Goal: Task Accomplishment & Management: Complete application form

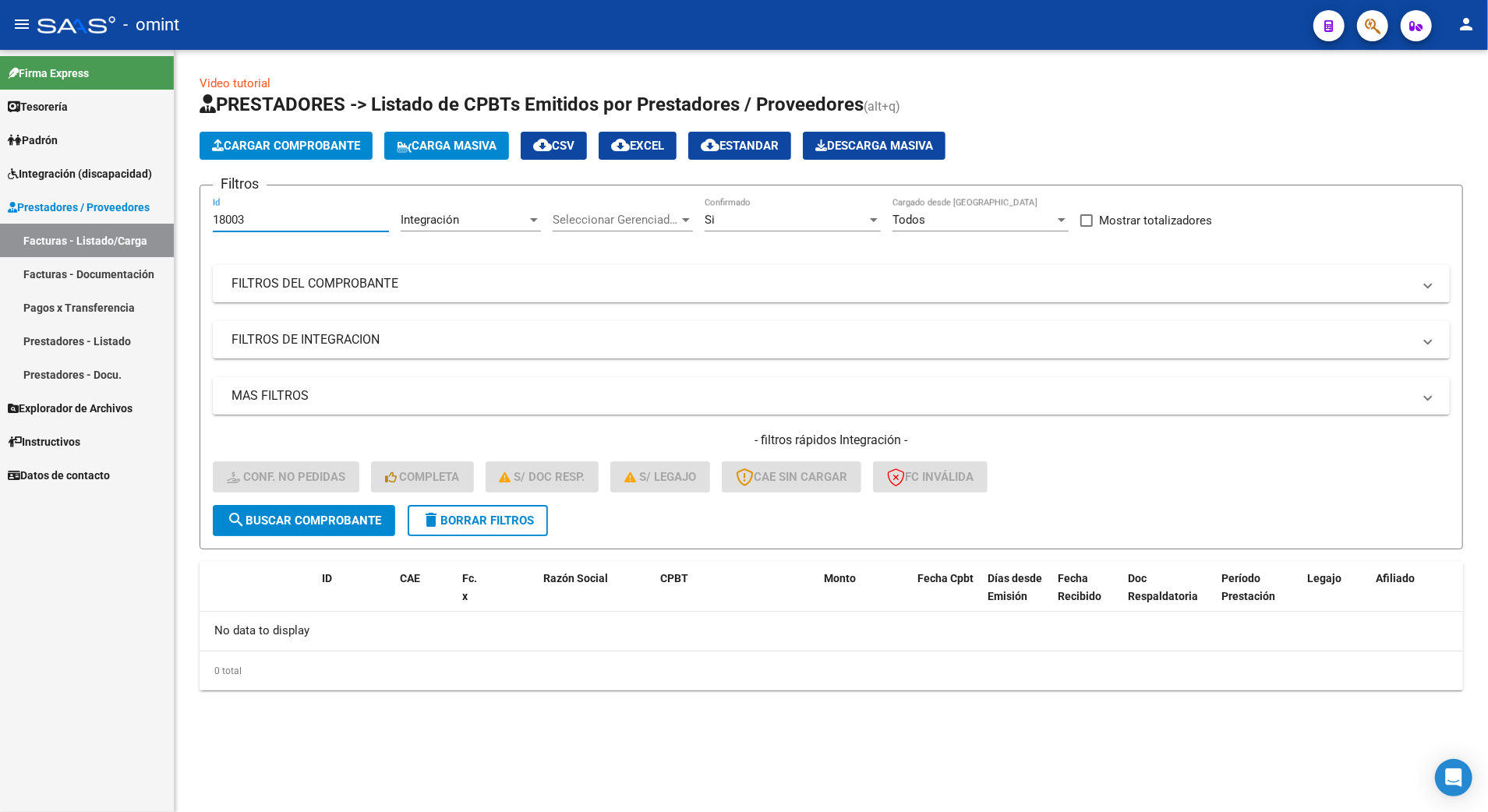
drag, startPoint x: 263, startPoint y: 217, endPoint x: 172, endPoint y: 221, distance: 91.1
click at [172, 221] on mat-sidenav-container "Firma Express Tesorería Extractos Procesados (csv) Extractos Originales (pdf) P…" at bounding box center [744, 431] width 1488 height 763
type input "16092"
click at [308, 513] on span "search Buscar Comprobante" at bounding box center [304, 520] width 154 height 14
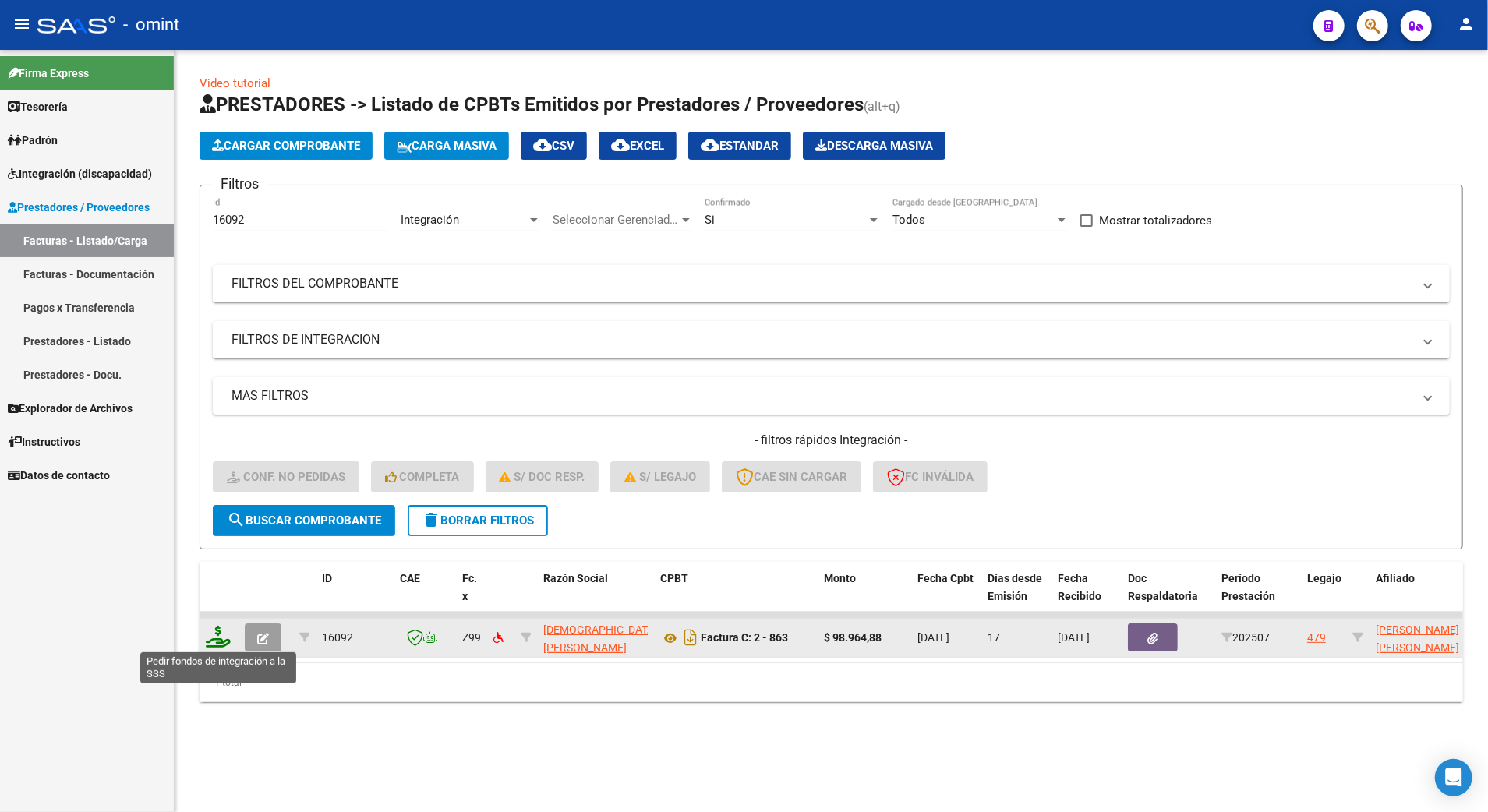
click at [217, 634] on icon at bounding box center [218, 637] width 25 height 22
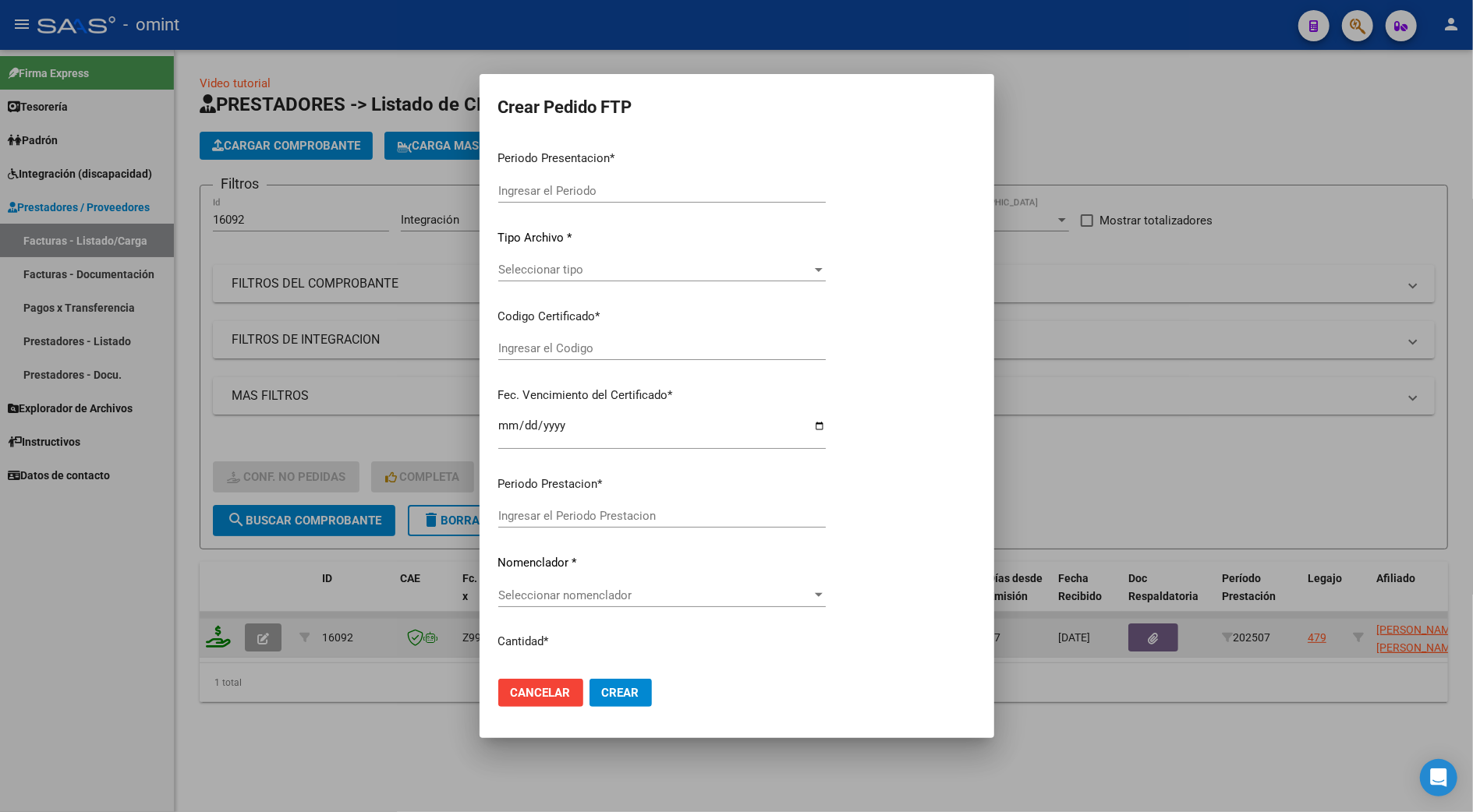
type input "202507"
type input "$ 98.964,88"
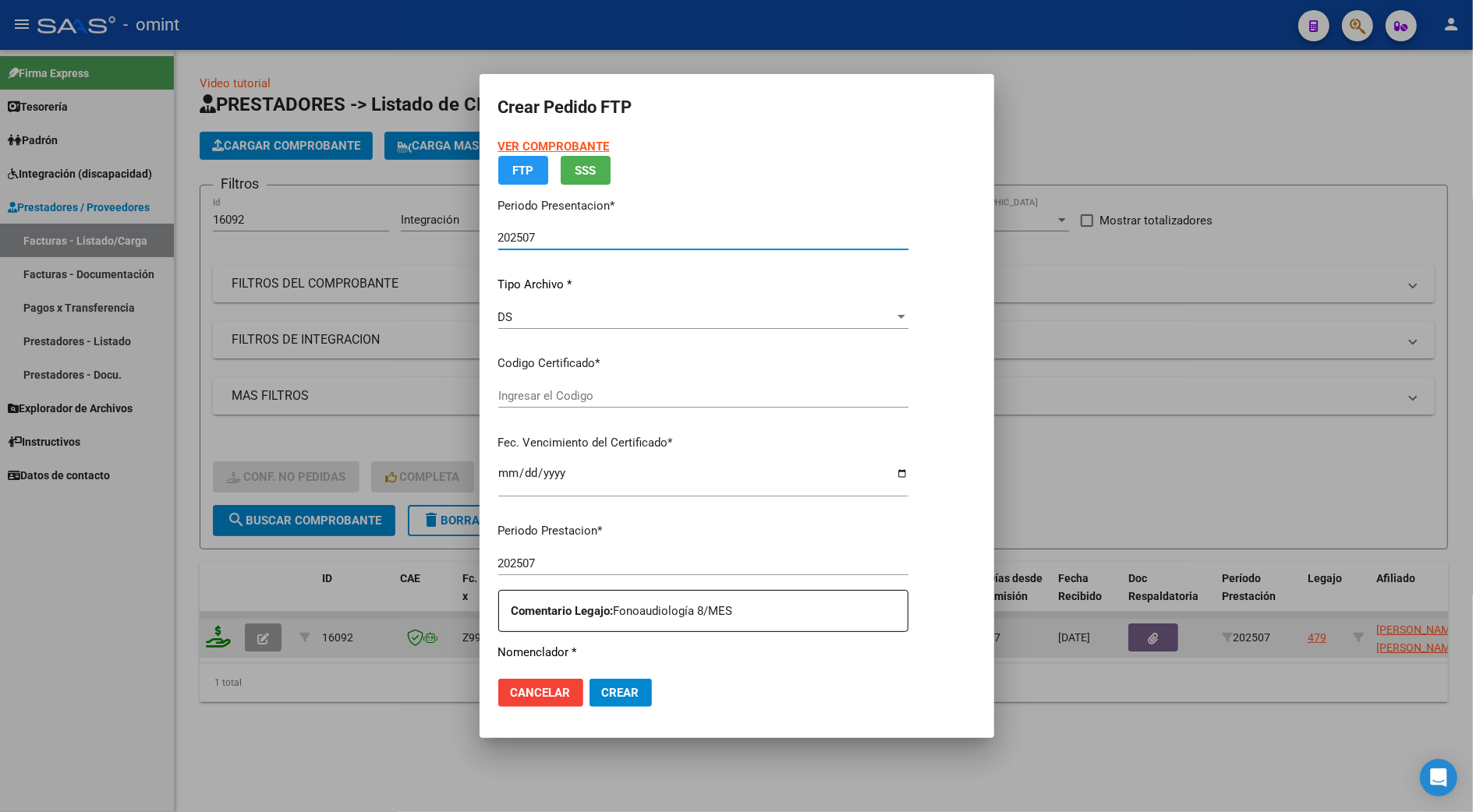
type input "4655221987"
type input "[DATE]"
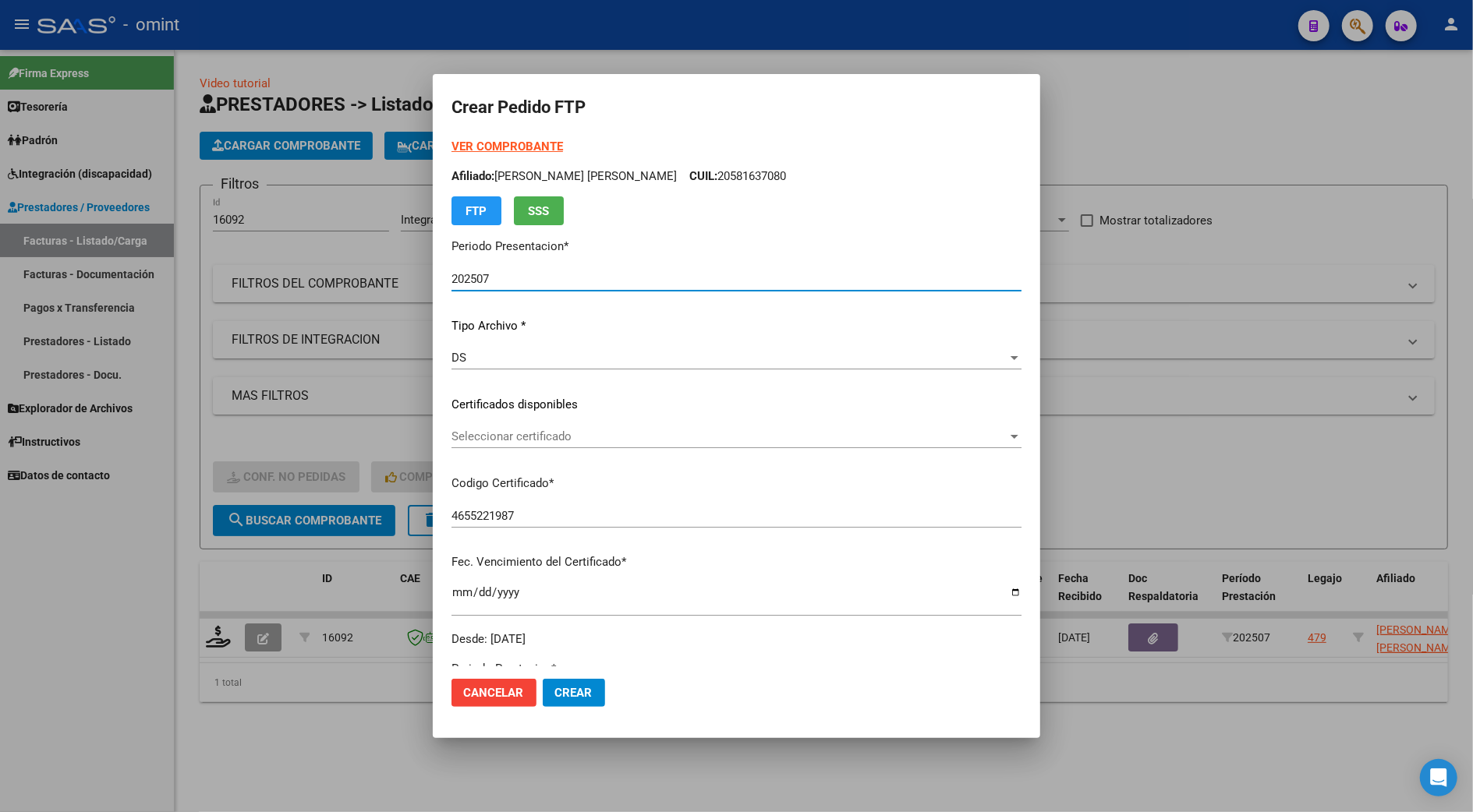
click at [469, 432] on span "Seleccionar certificado" at bounding box center [729, 436] width 556 height 14
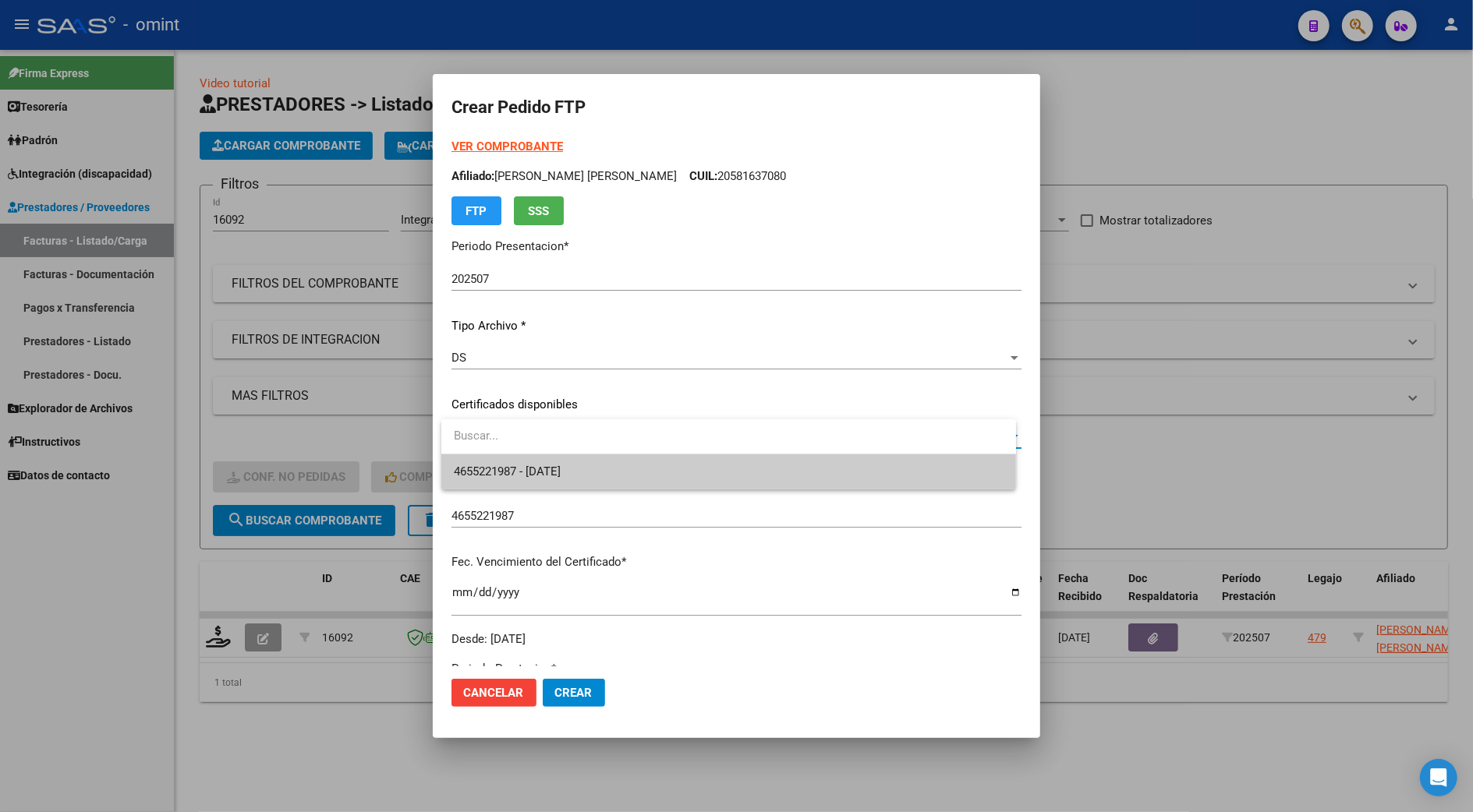
click at [524, 462] on span "4655221987 - [DATE]" at bounding box center [728, 471] width 549 height 35
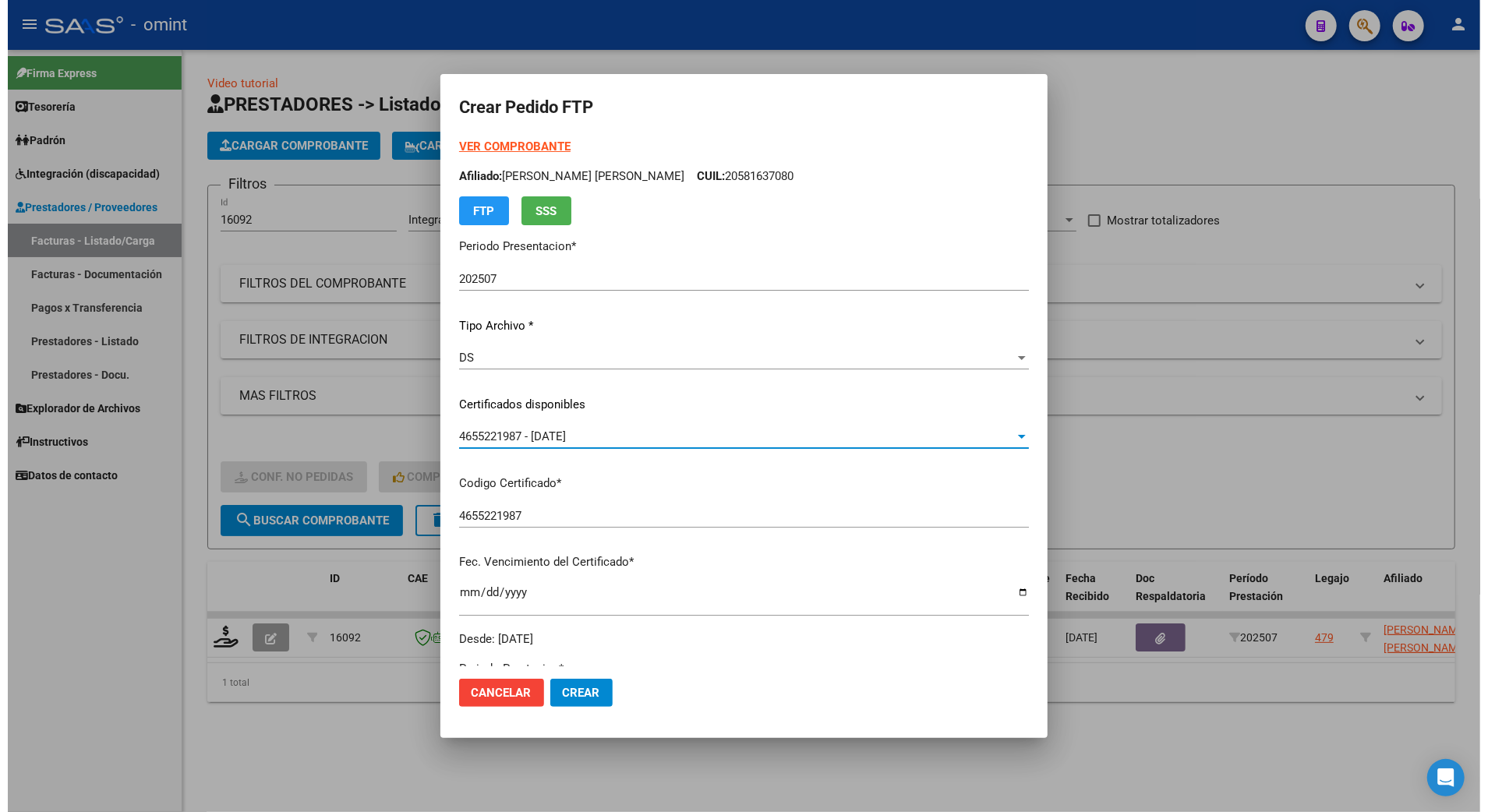
scroll to position [311, 0]
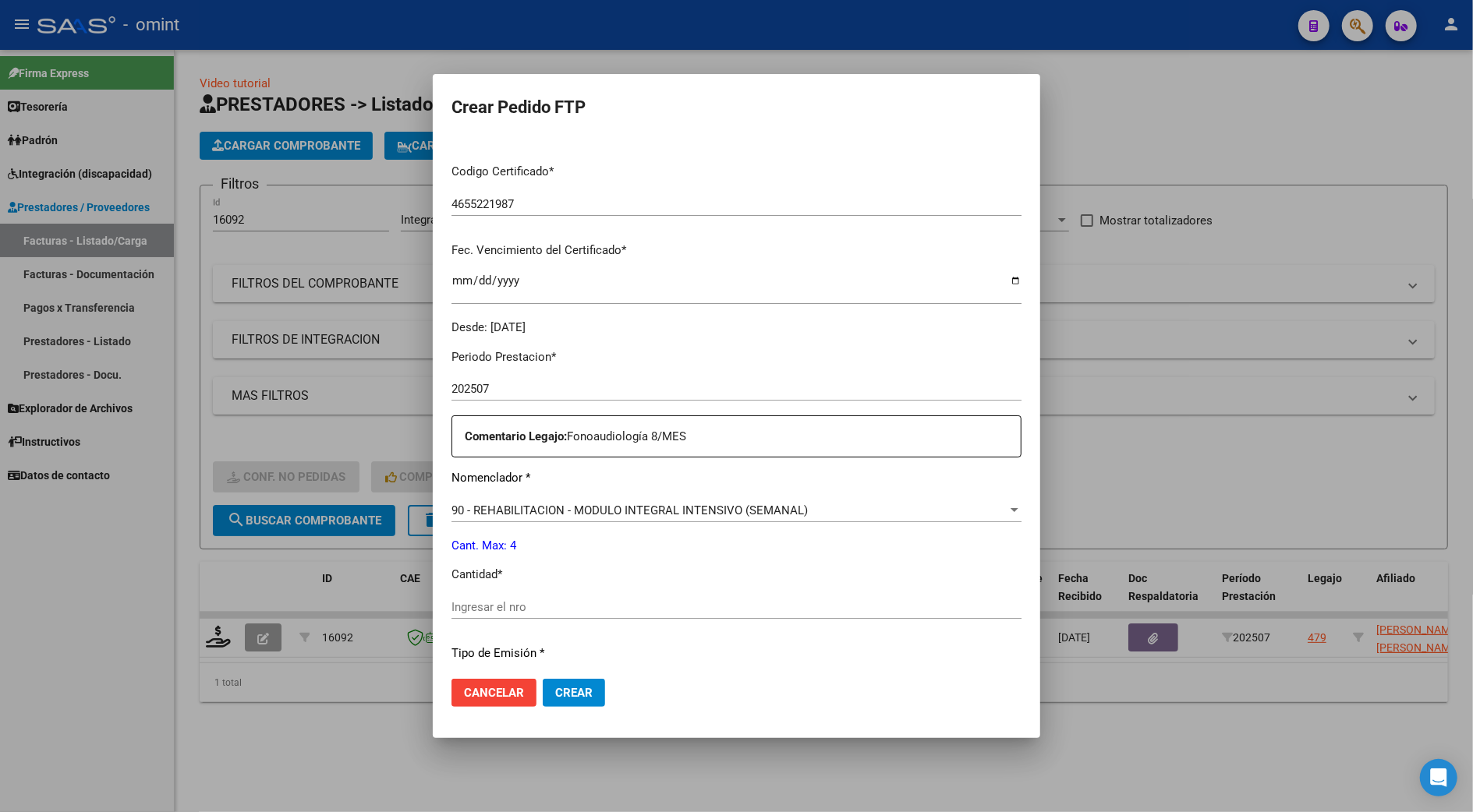
click at [472, 599] on div "Ingresar el nro" at bounding box center [736, 607] width 570 height 24
click at [471, 605] on input "4" at bounding box center [736, 607] width 570 height 14
type input "4"
click at [582, 686] on span "Crear" at bounding box center [574, 693] width 37 height 14
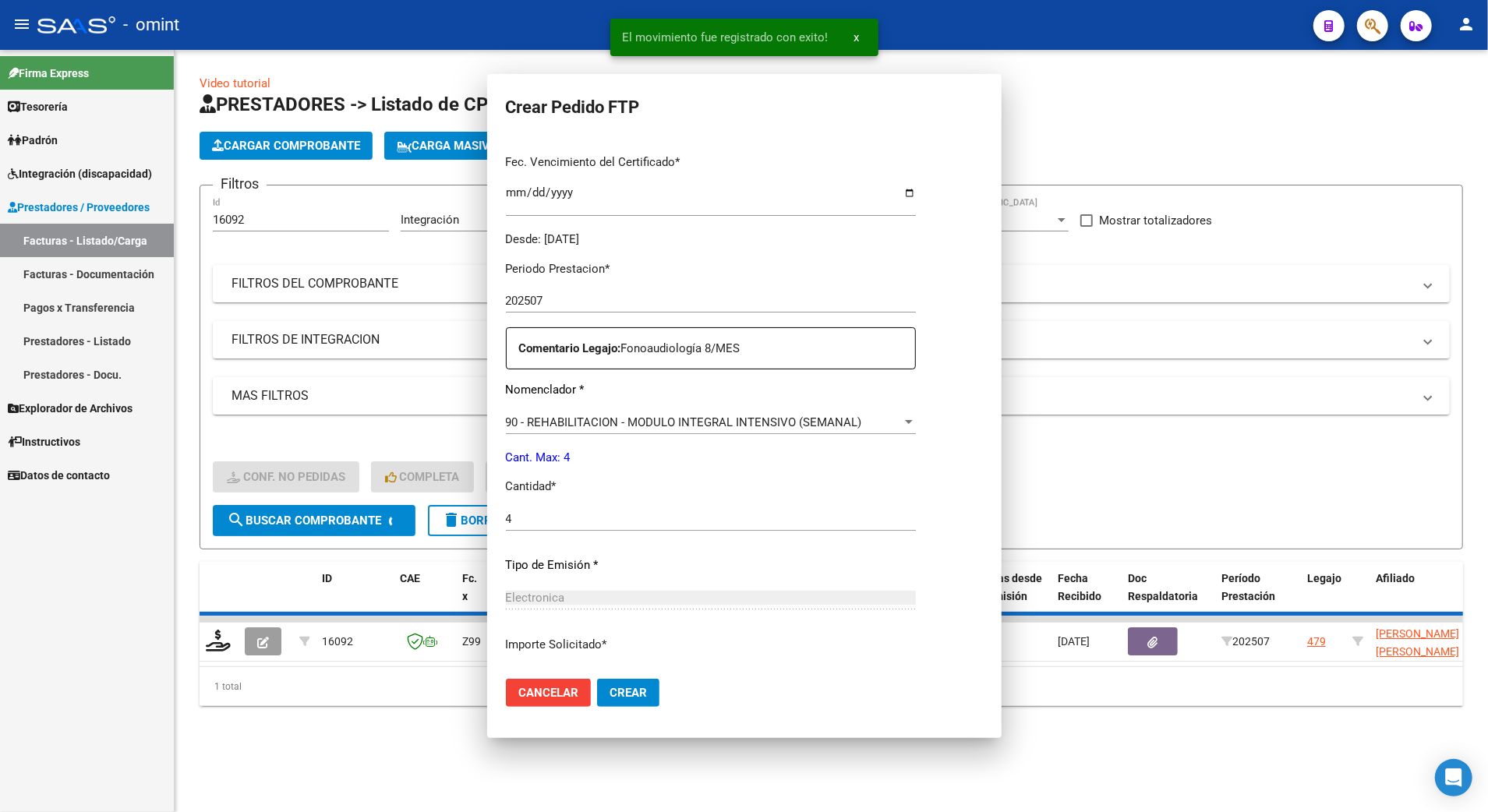
scroll to position [0, 0]
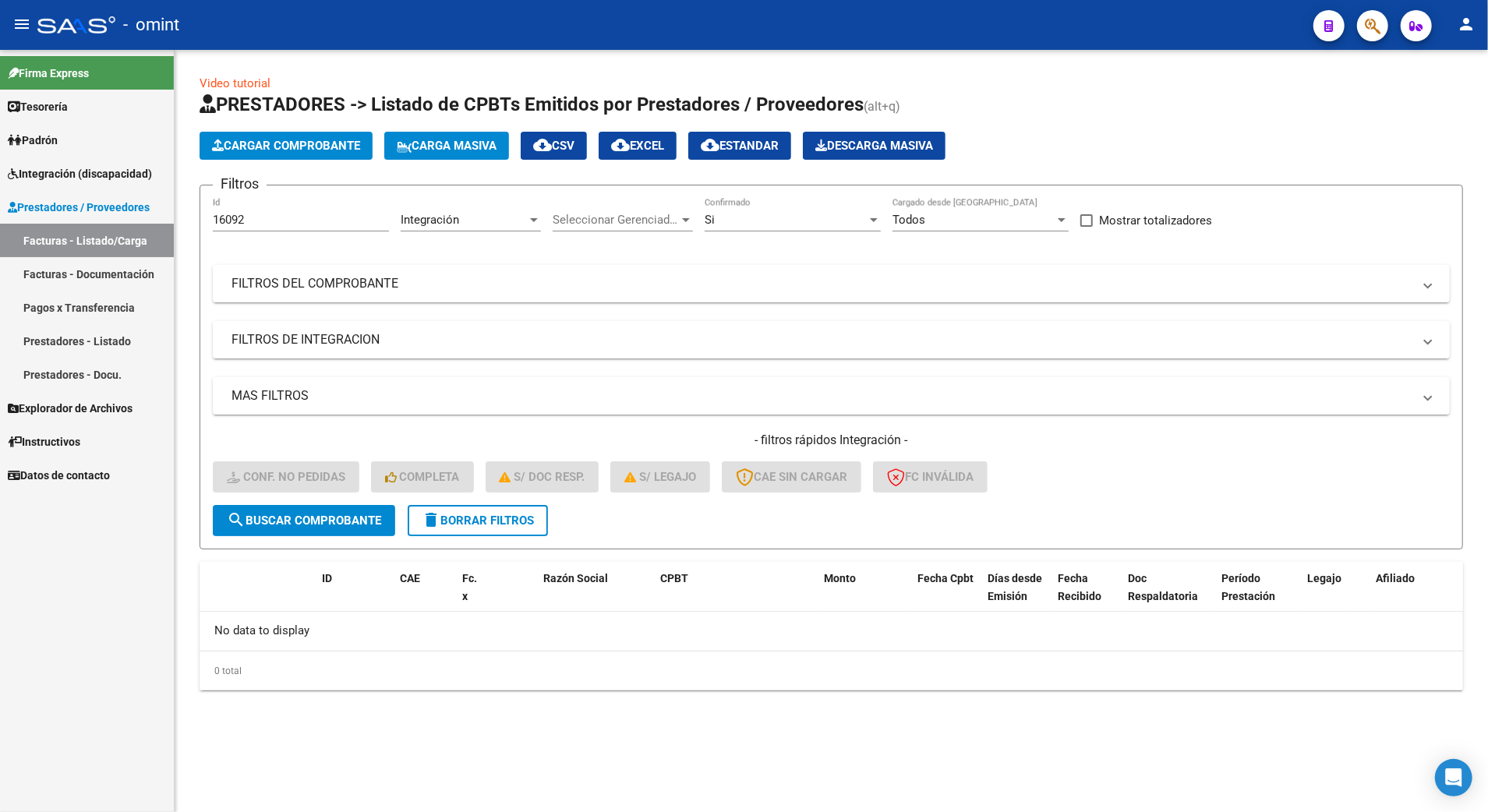
click at [1306, 337] on mat-panel-title "FILTROS DE INTEGRACION" at bounding box center [822, 339] width 1181 height 17
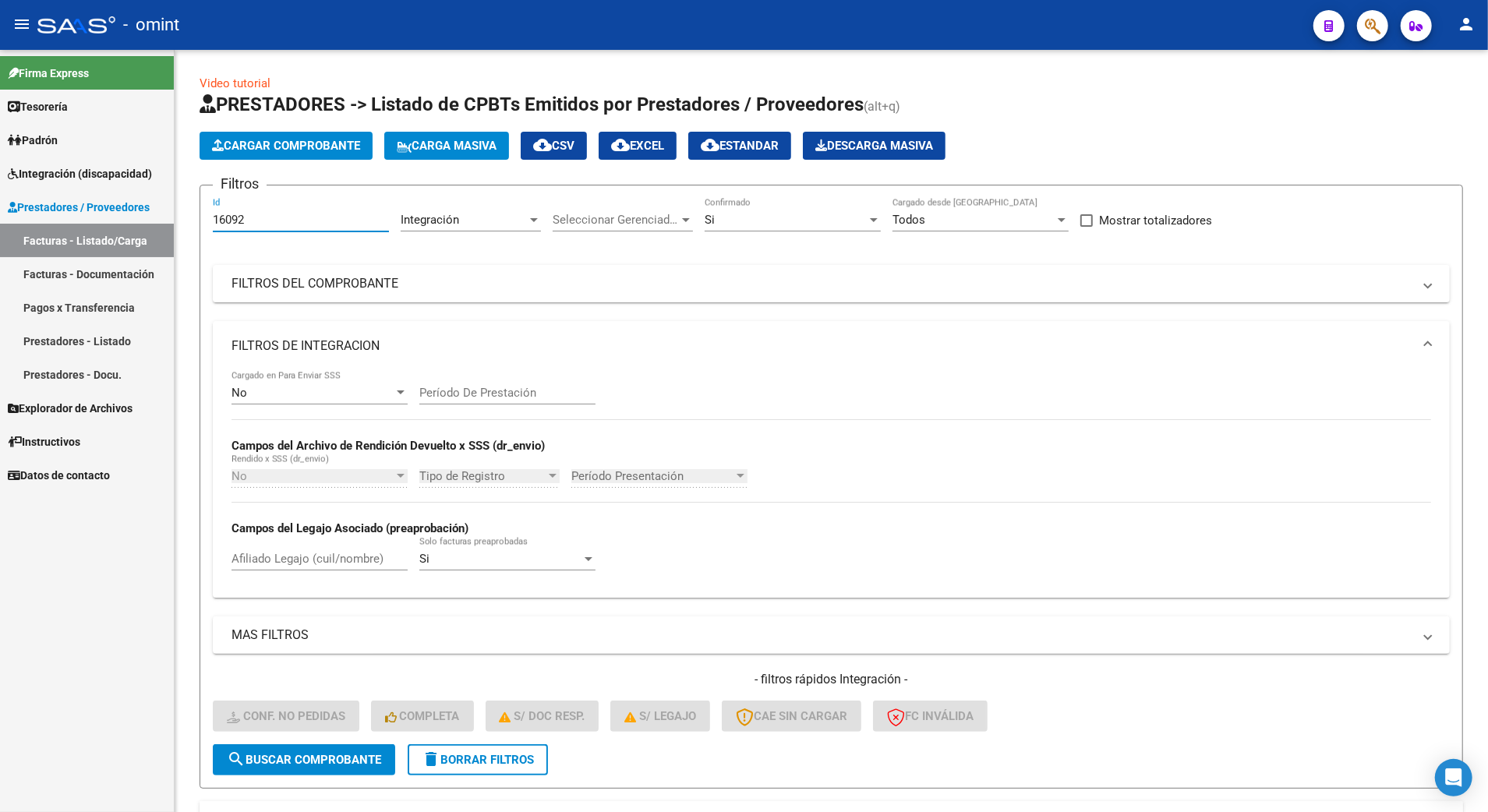
drag, startPoint x: 256, startPoint y: 217, endPoint x: 173, endPoint y: 222, distance: 83.2
click at [173, 222] on mat-sidenav-container "Firma Express Tesorería Extractos Procesados (csv) Extractos Originales (pdf) P…" at bounding box center [744, 431] width 1488 height 763
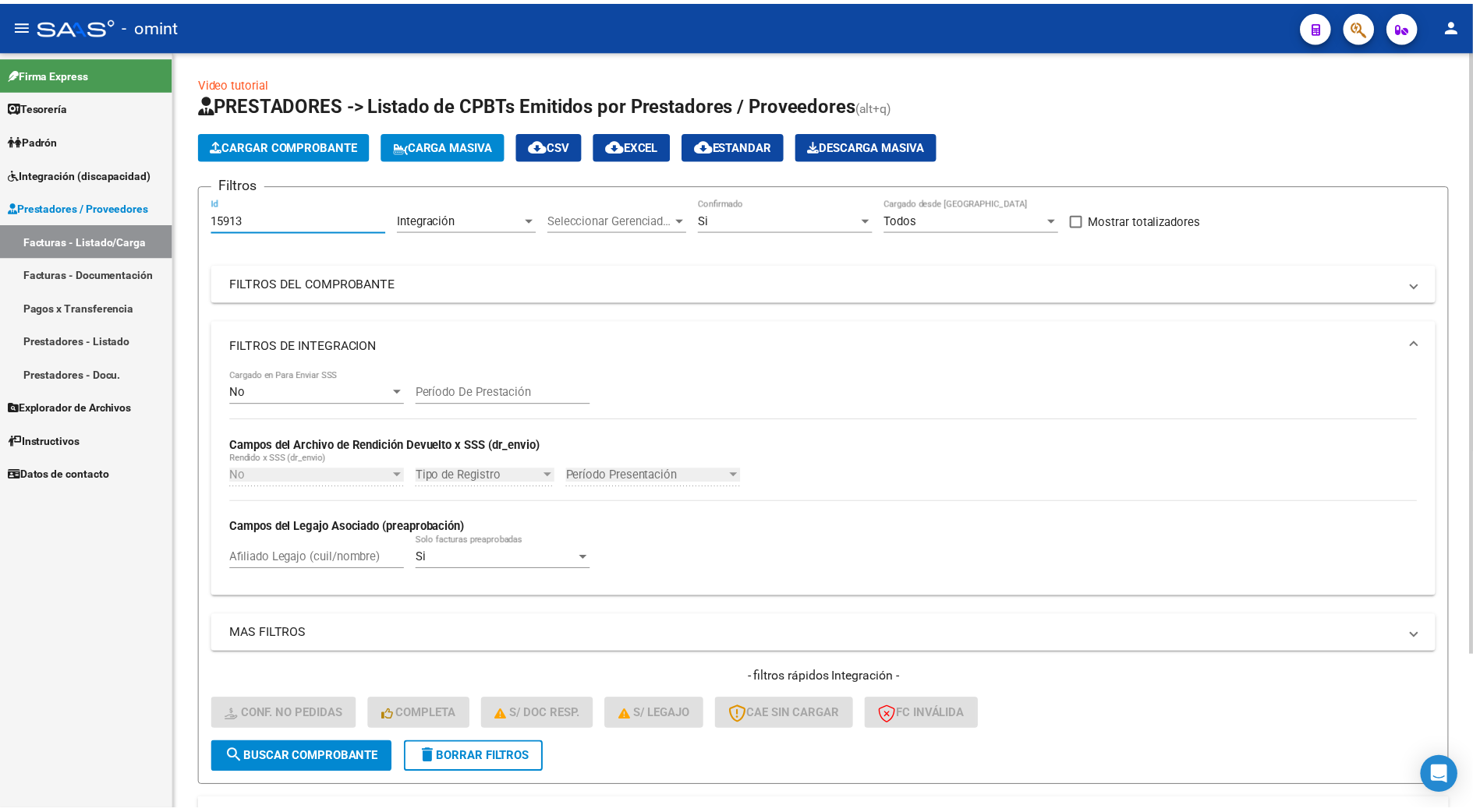
scroll to position [195, 0]
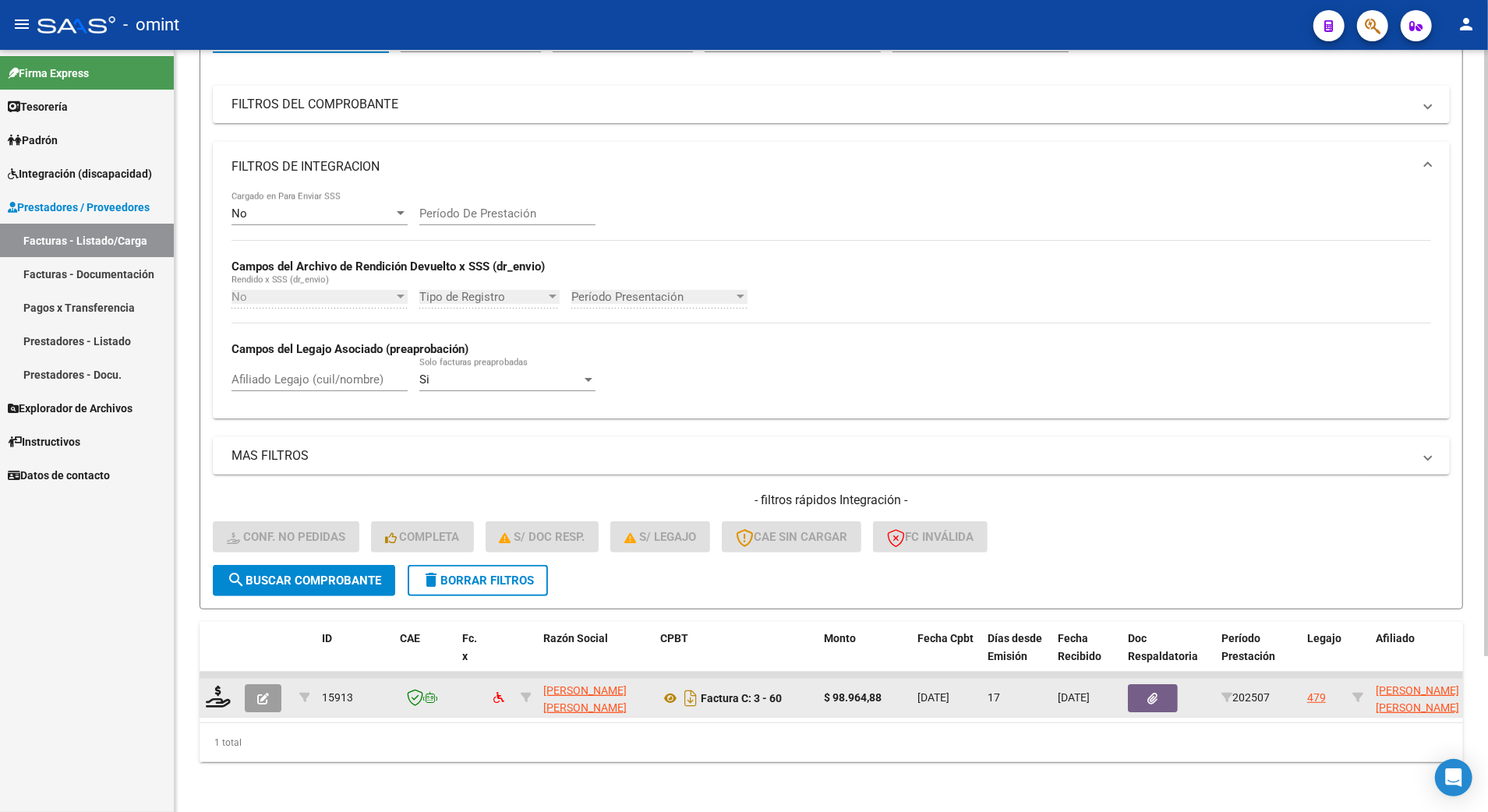
type input "15913"
click at [234, 681] on datatable-body-cell at bounding box center [219, 698] width 39 height 38
click at [213, 686] on icon at bounding box center [218, 697] width 25 height 22
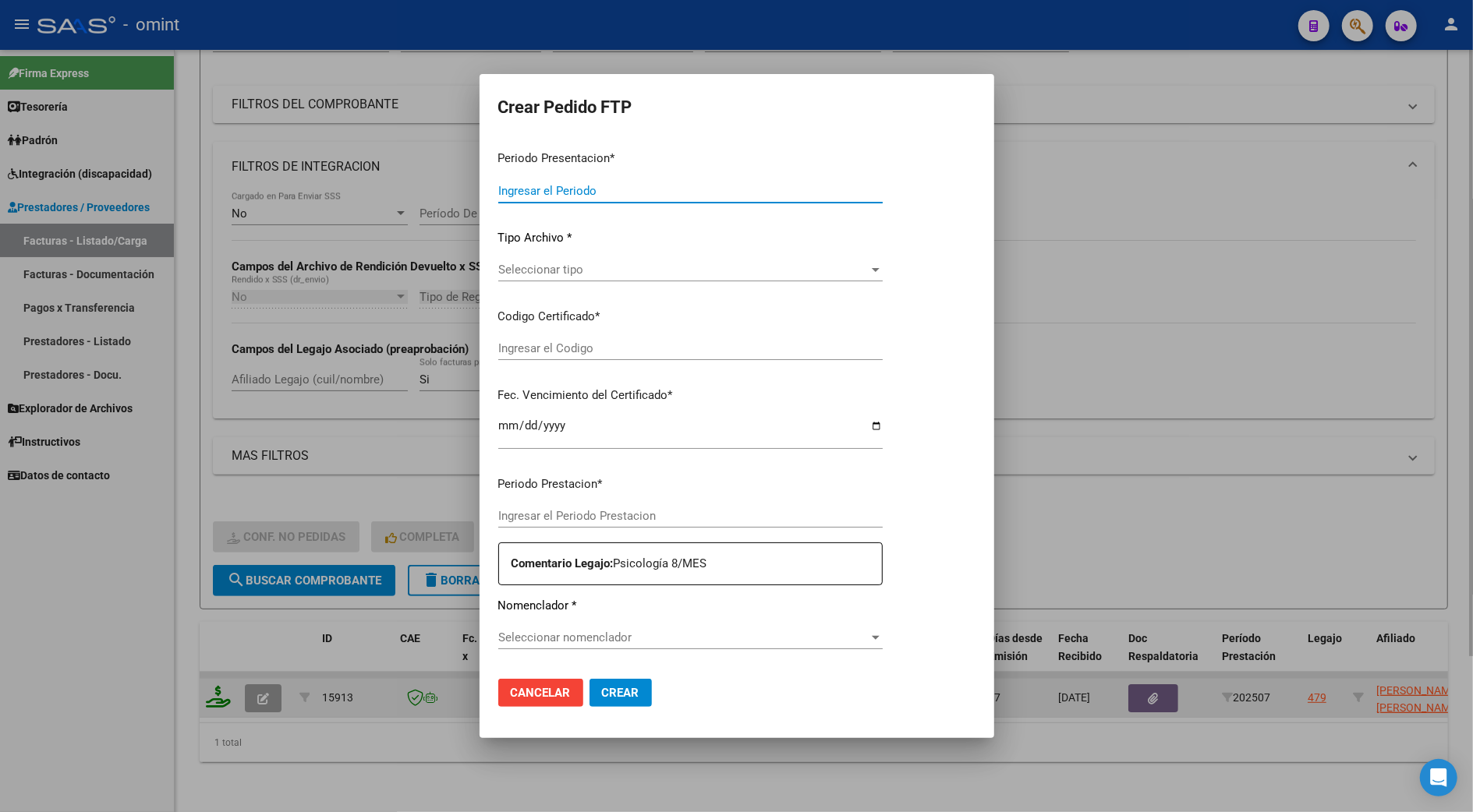
type input "202507"
type input "$ 98.964,88"
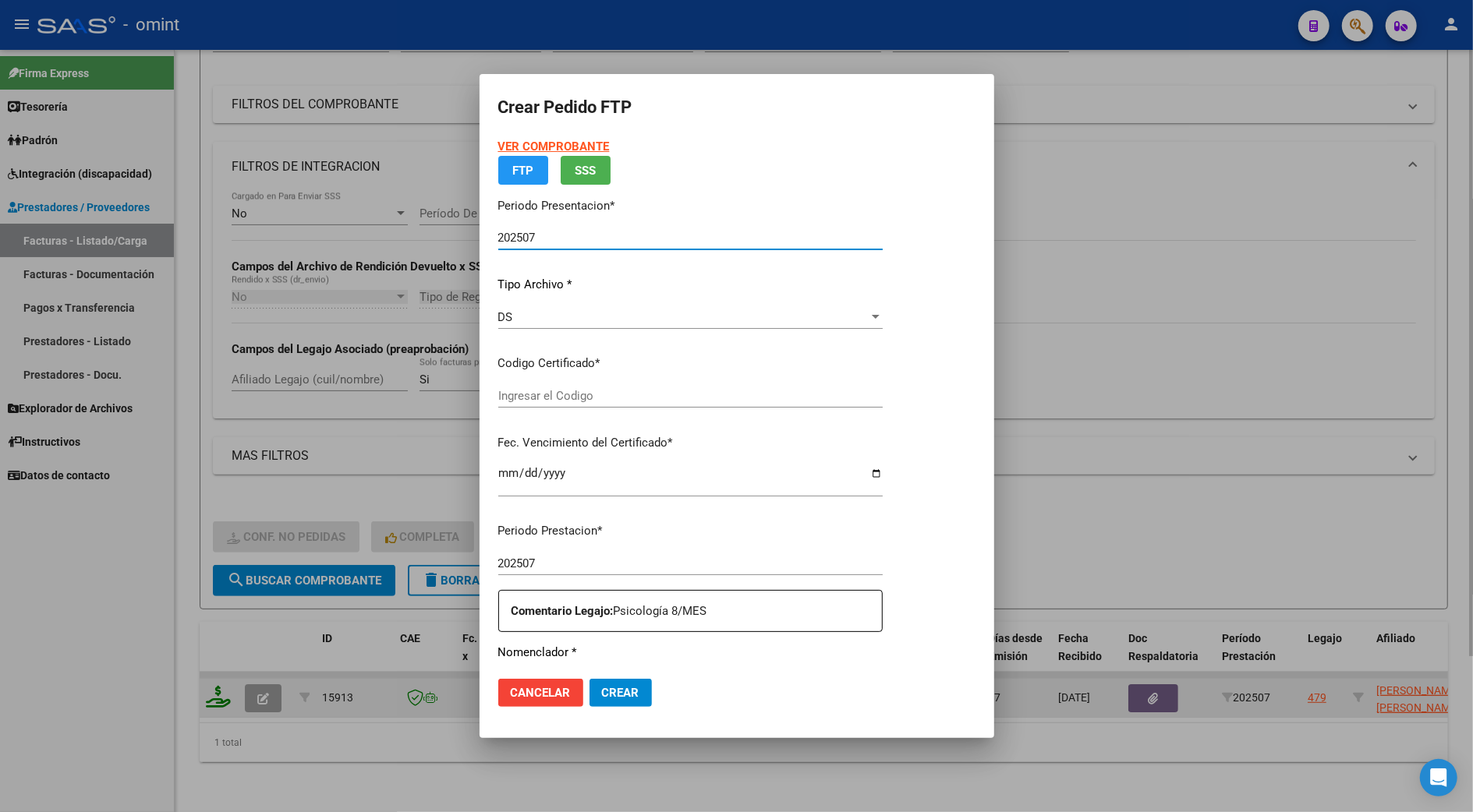
type input "4655221987"
type input "[DATE]"
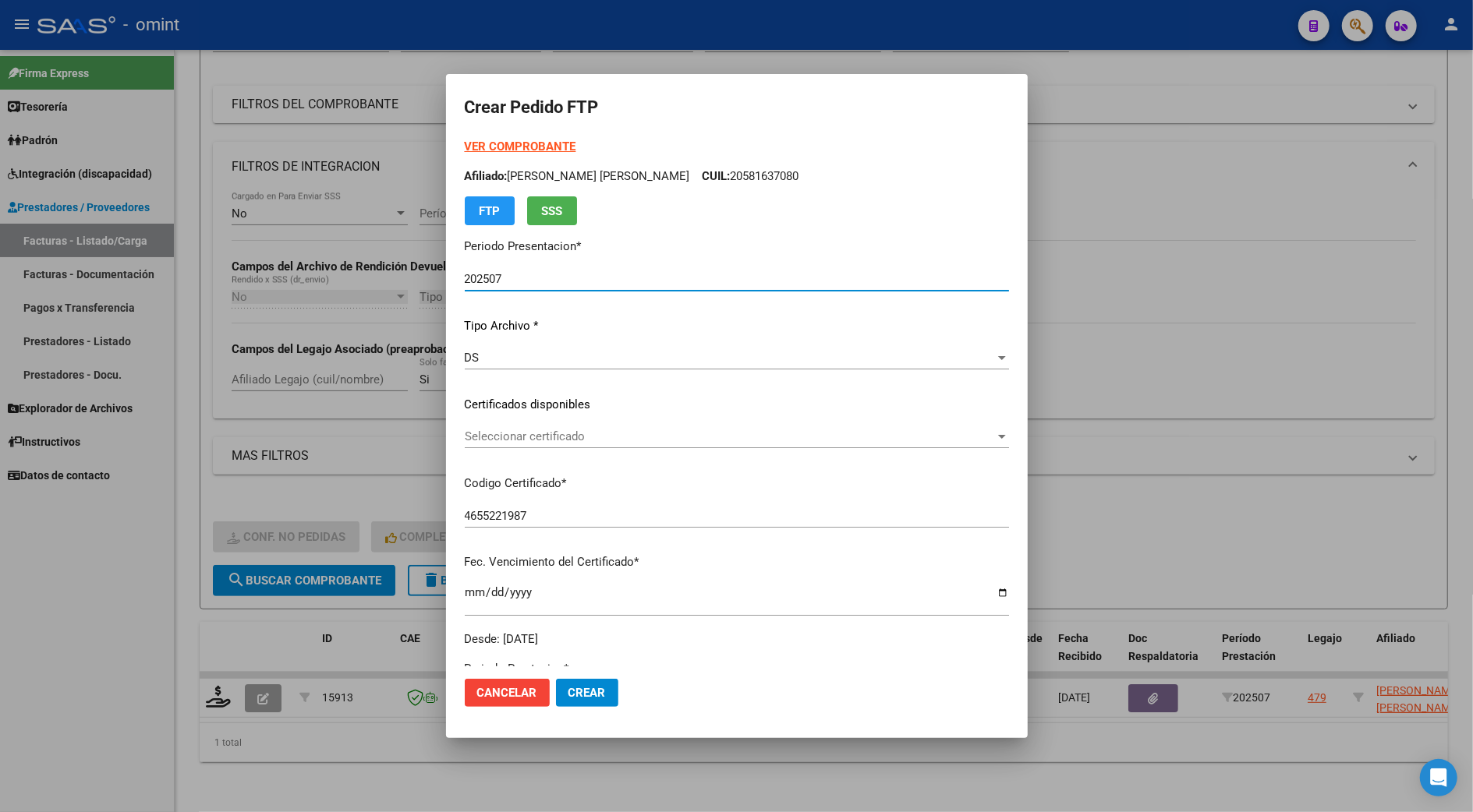
click at [519, 425] on div "Seleccionar certificado Seleccionar certificado" at bounding box center [737, 436] width 545 height 24
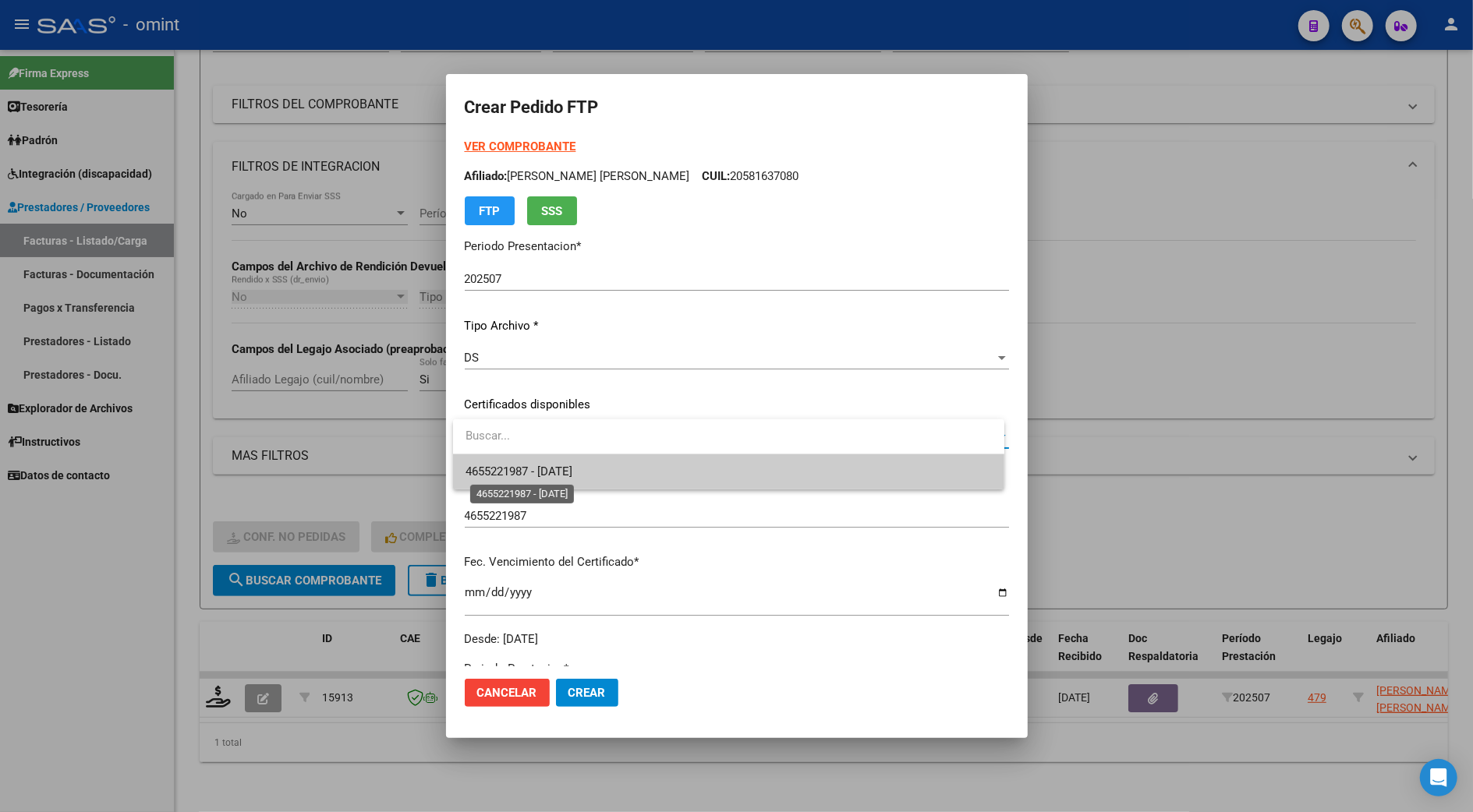
click at [519, 471] on span "4655221987 - [DATE]" at bounding box center [519, 471] width 107 height 14
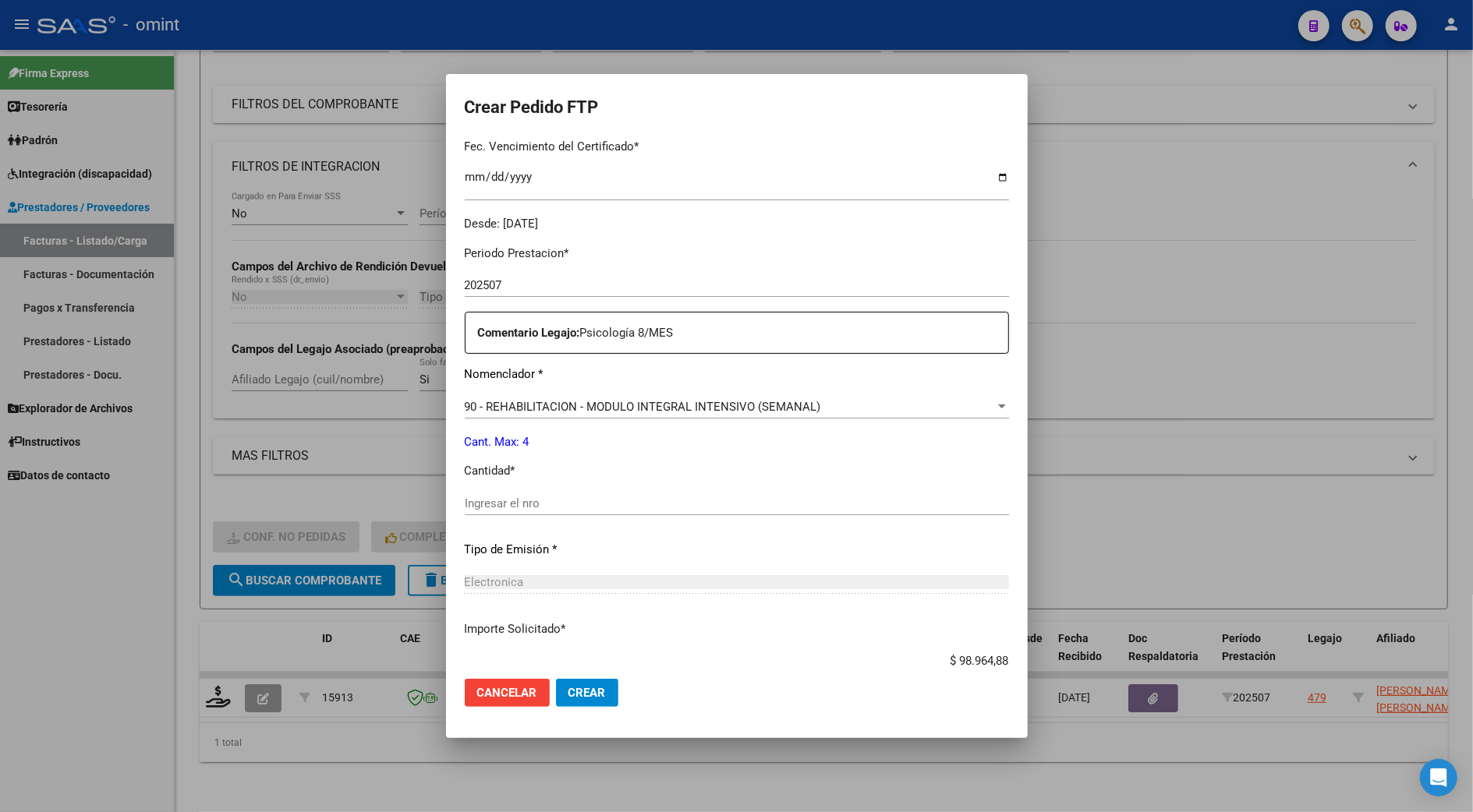
scroll to position [515, 0]
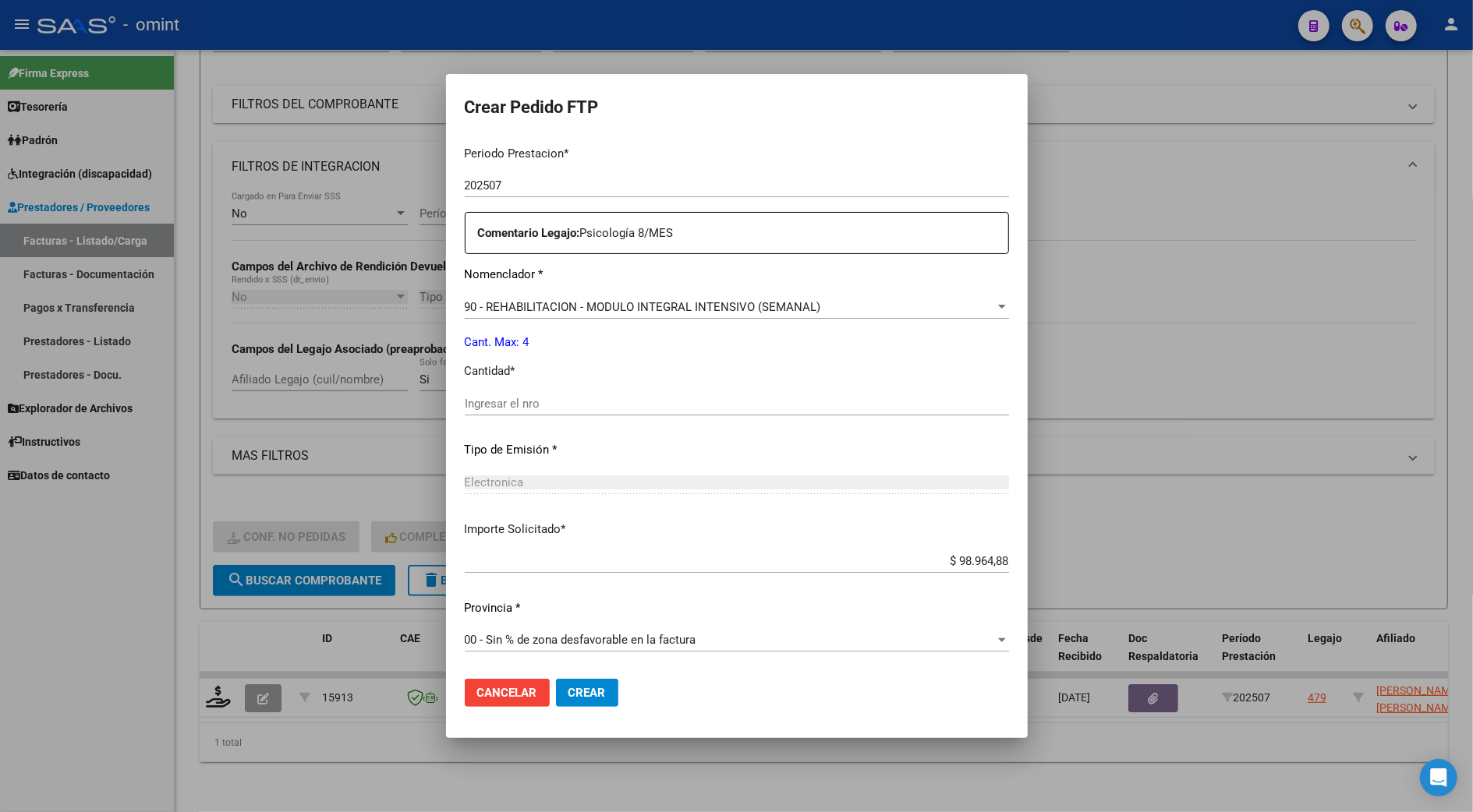
click at [488, 406] on input "Ingresar el nro" at bounding box center [737, 403] width 545 height 14
type input "4"
click at [591, 692] on span "Crear" at bounding box center [587, 693] width 37 height 14
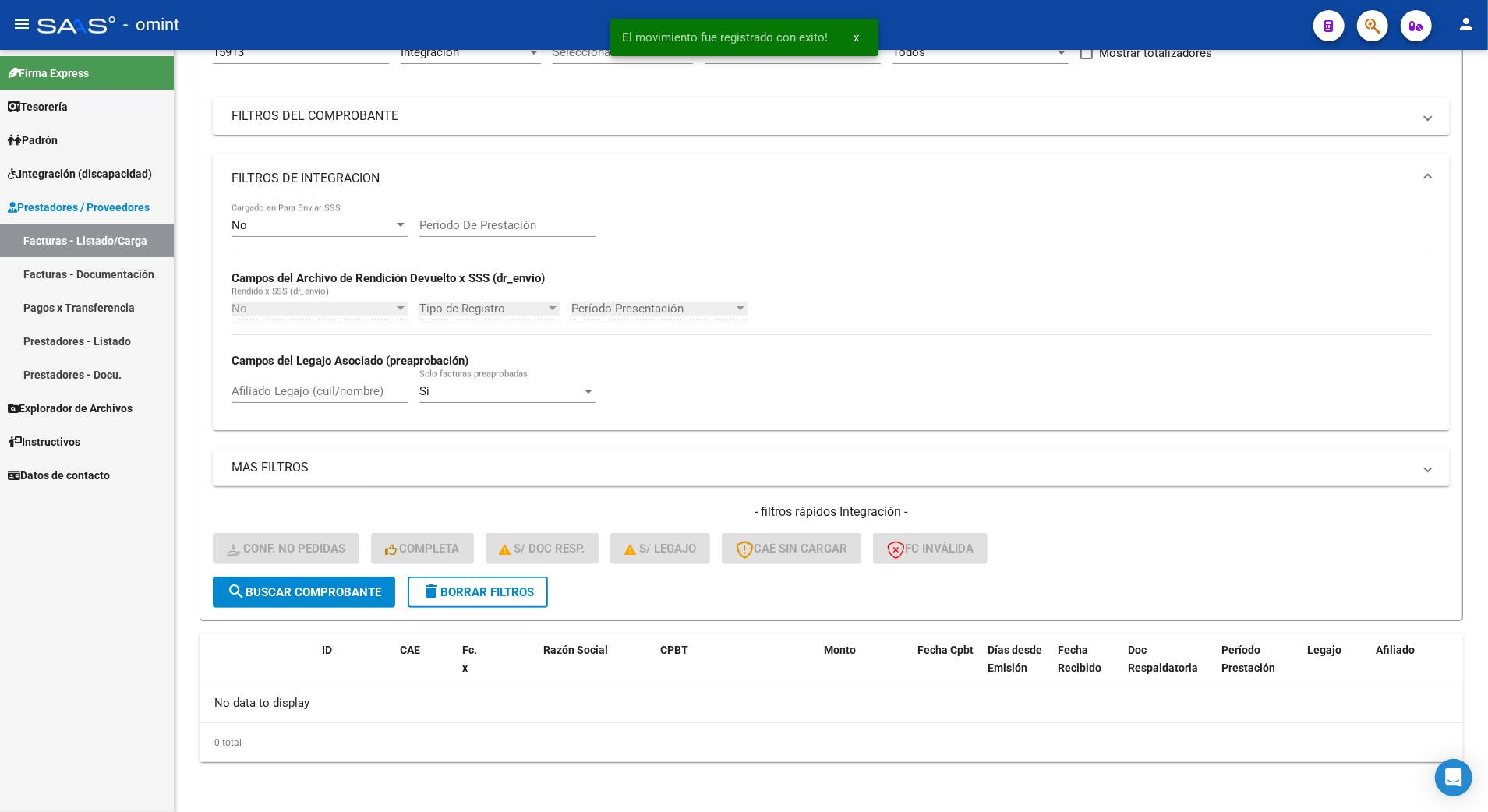
scroll to position [167, 0]
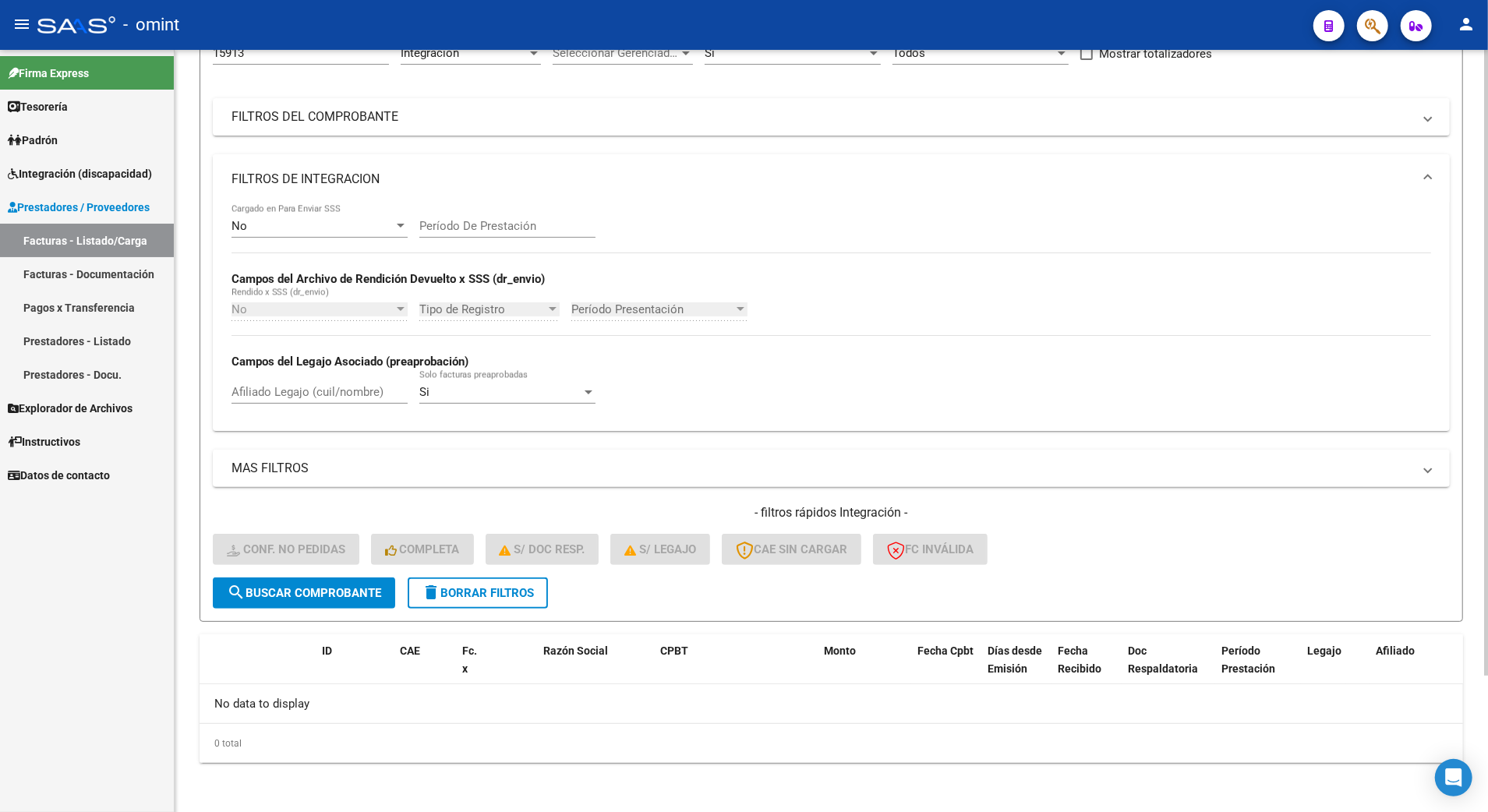
click at [1155, 186] on mat-panel-title "FILTROS DE INTEGRACION" at bounding box center [822, 178] width 1181 height 17
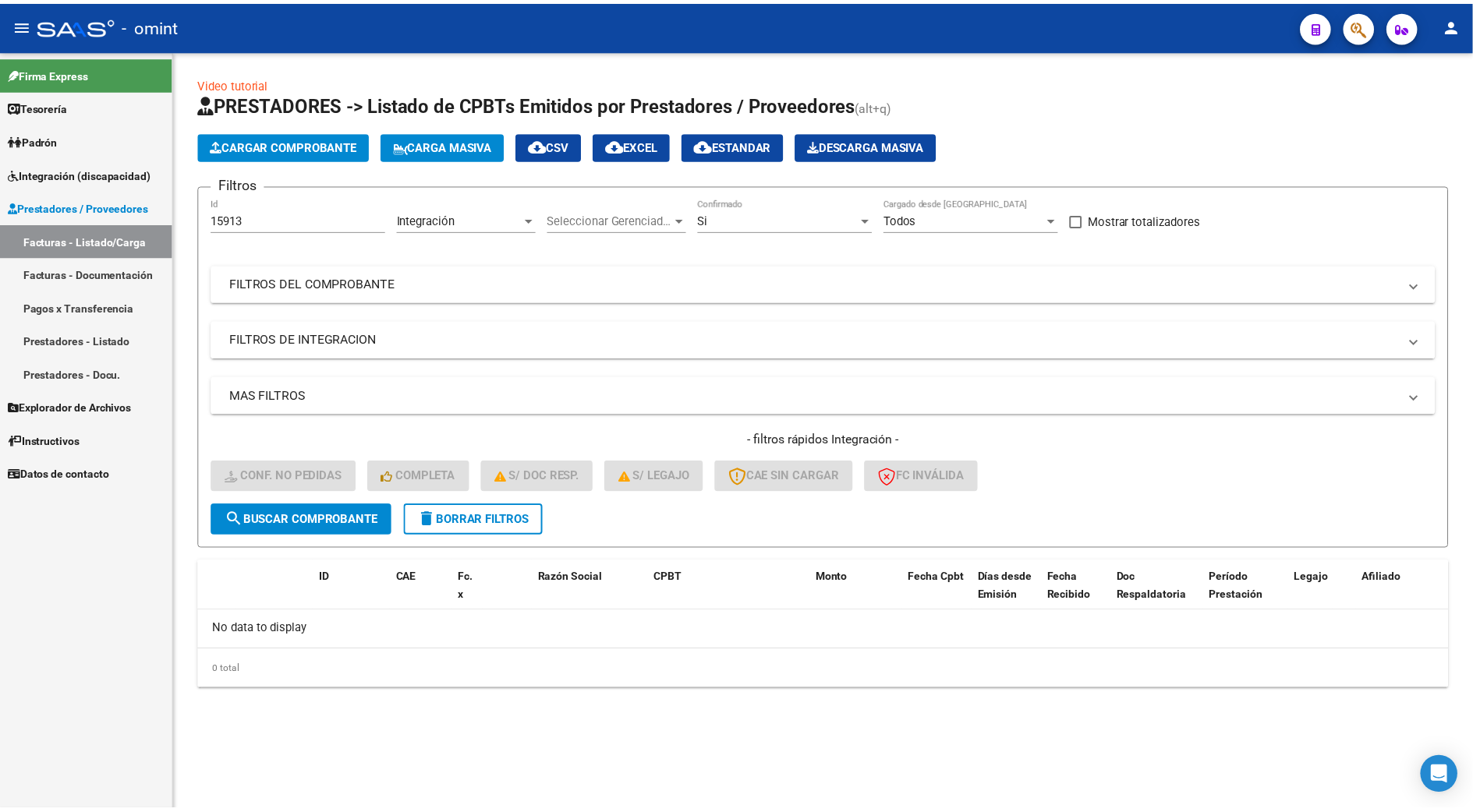
scroll to position [0, 0]
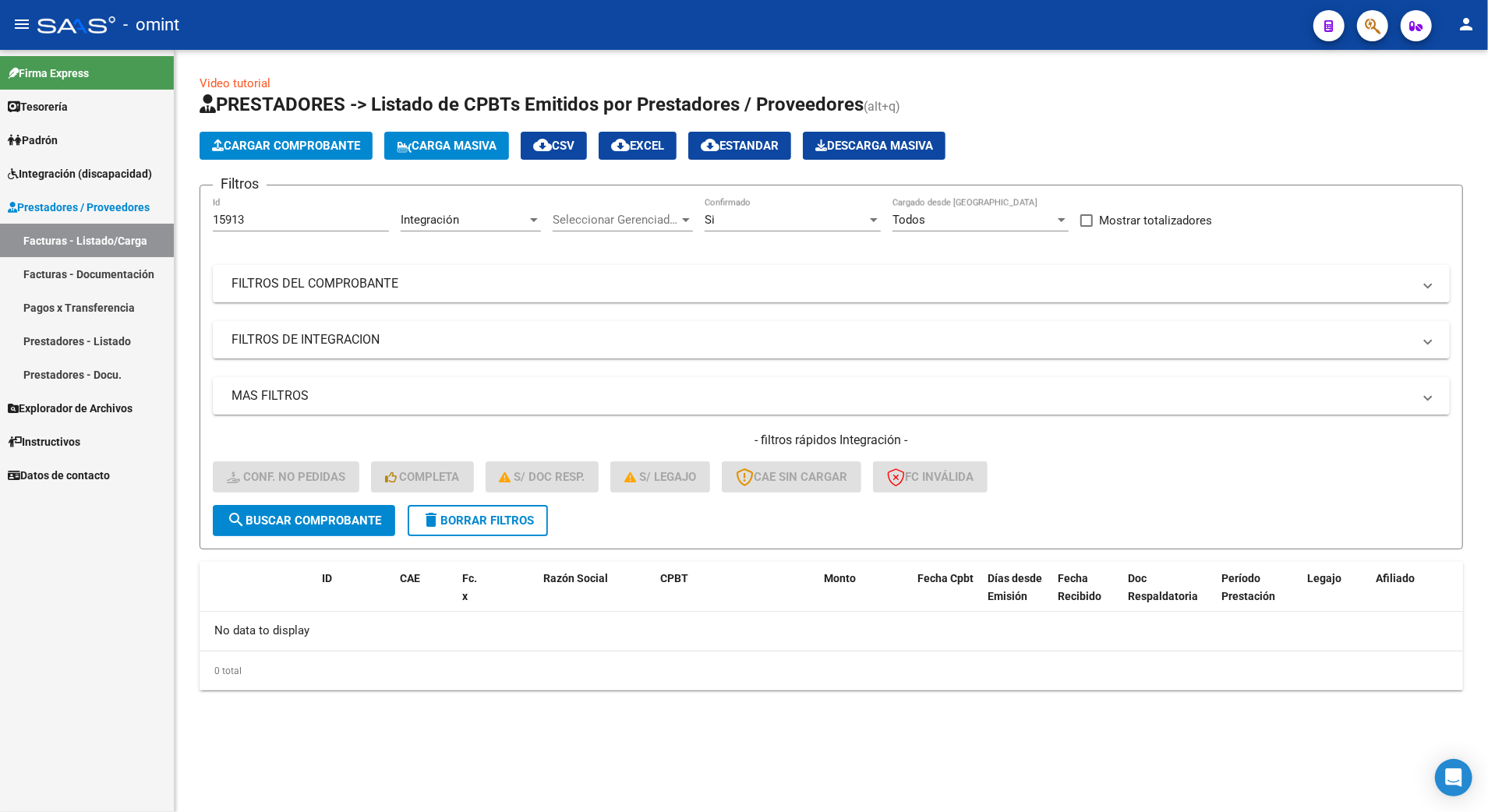
click at [244, 213] on input "15913" at bounding box center [300, 219] width 176 height 14
drag, startPoint x: 244, startPoint y: 213, endPoint x: 193, endPoint y: 213, distance: 51.0
click at [110, 216] on mat-sidenav-container "Firma Express Tesorería Extractos Procesados (csv) Extractos Originales (pdf) P…" at bounding box center [744, 431] width 1488 height 763
click at [194, 213] on div "Video tutorial PRESTADORES -> Listado de CPBTs Emitidos por Prestadores / Prove…" at bounding box center [831, 394] width 1314 height 690
type input "16334"
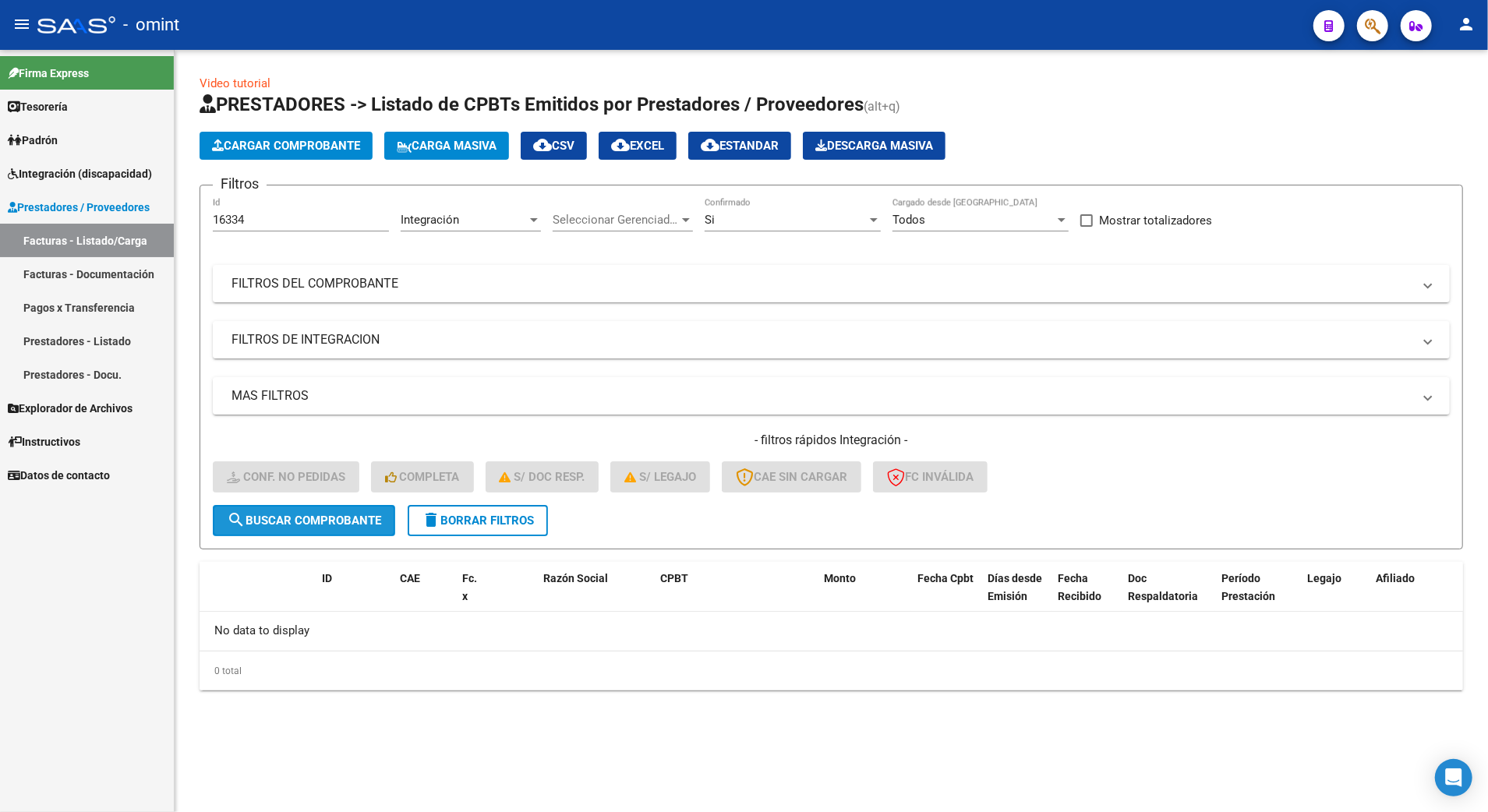
click at [334, 515] on span "search Buscar Comprobante" at bounding box center [304, 520] width 154 height 14
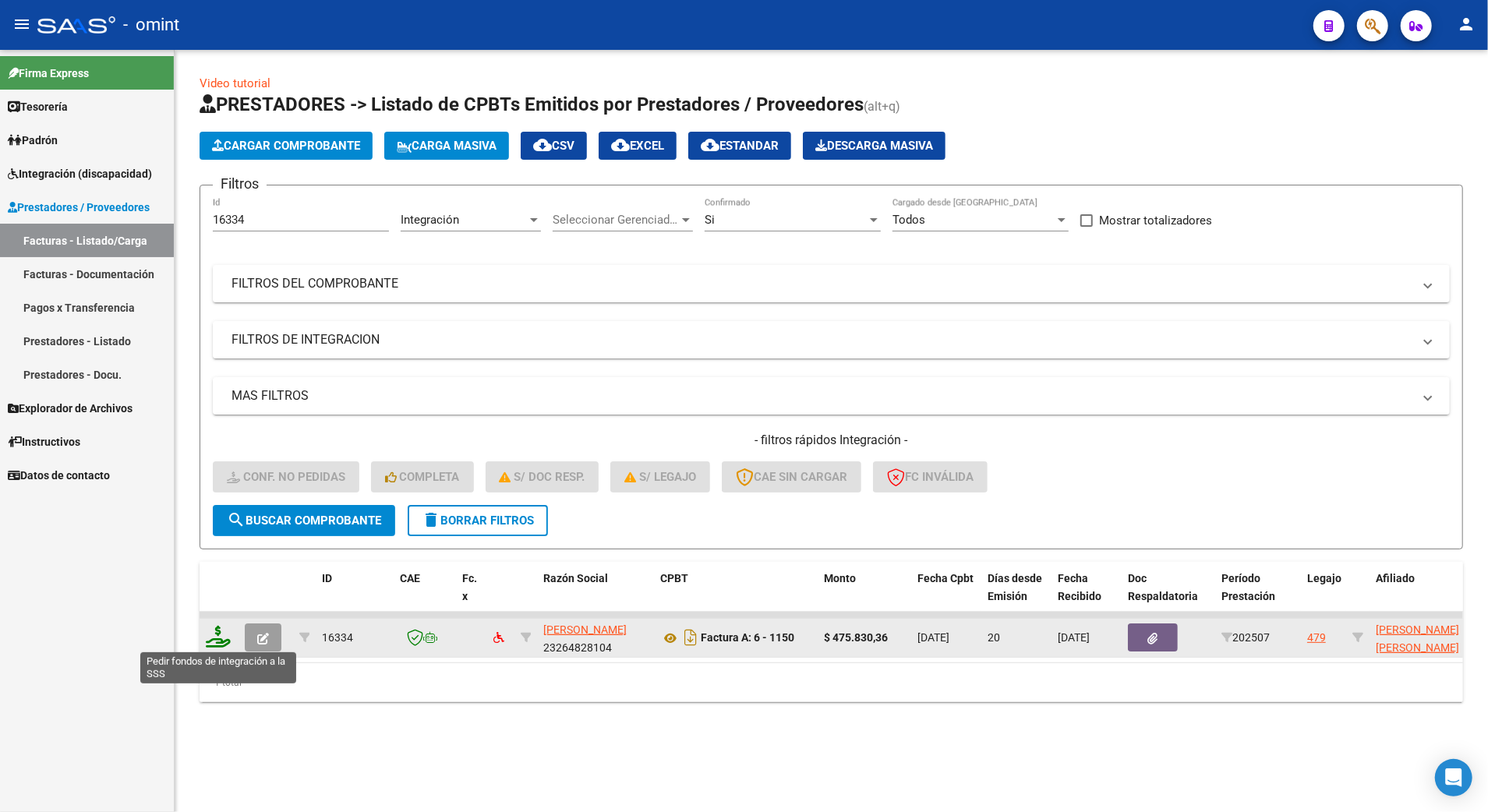
click at [221, 636] on icon at bounding box center [218, 637] width 25 height 22
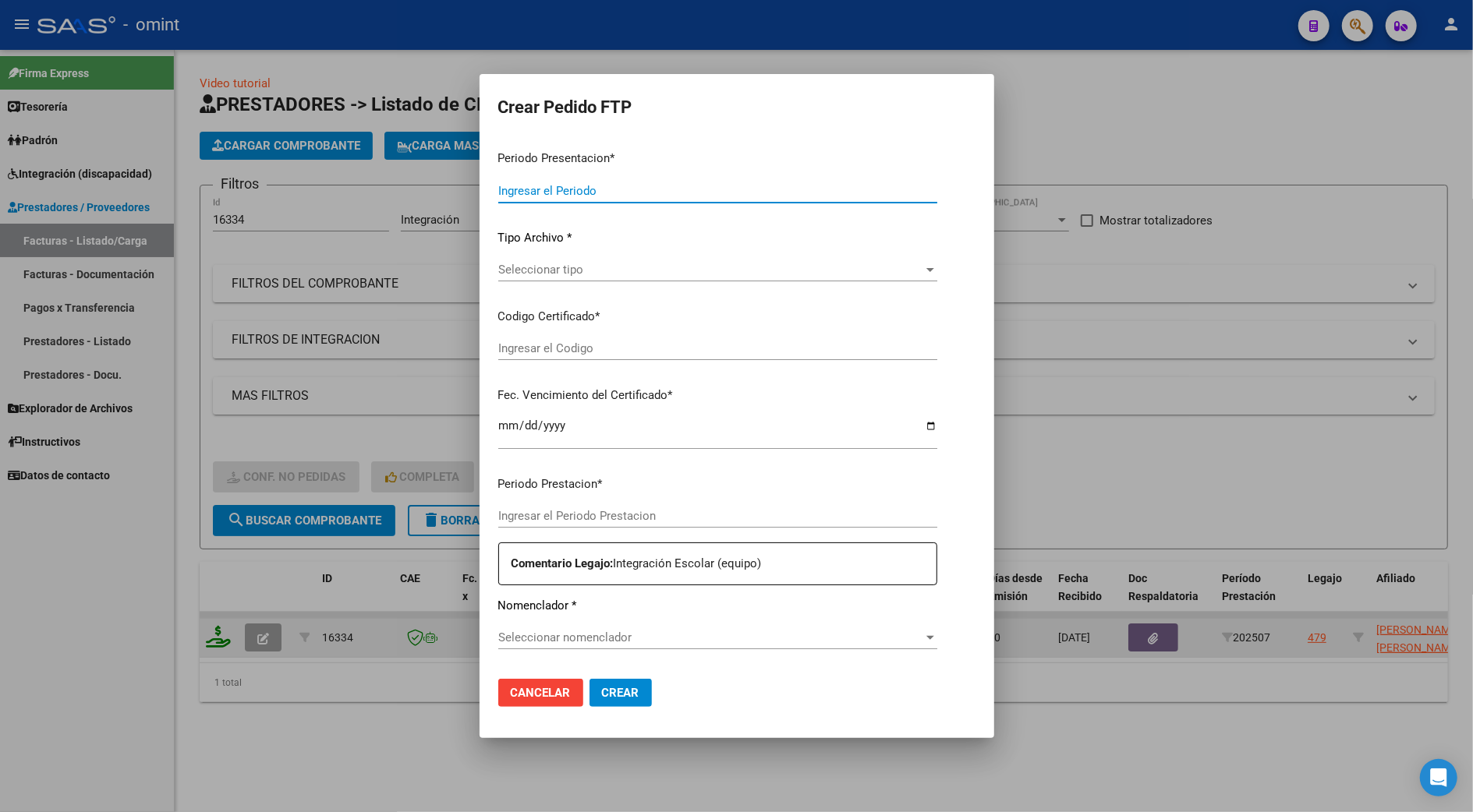
type input "202507"
type input "$ 475.830,36"
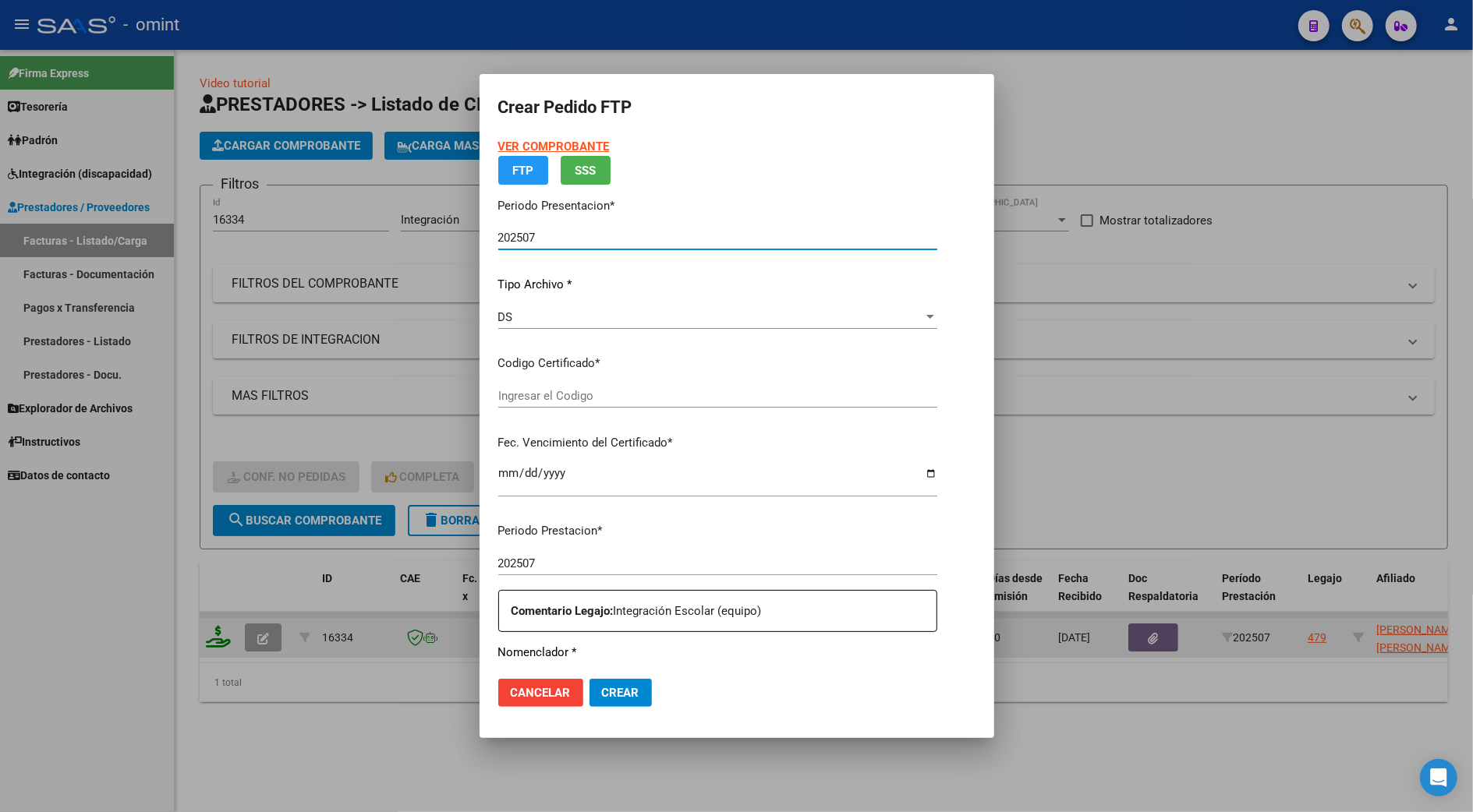
type input "4655221987"
type input "[DATE]"
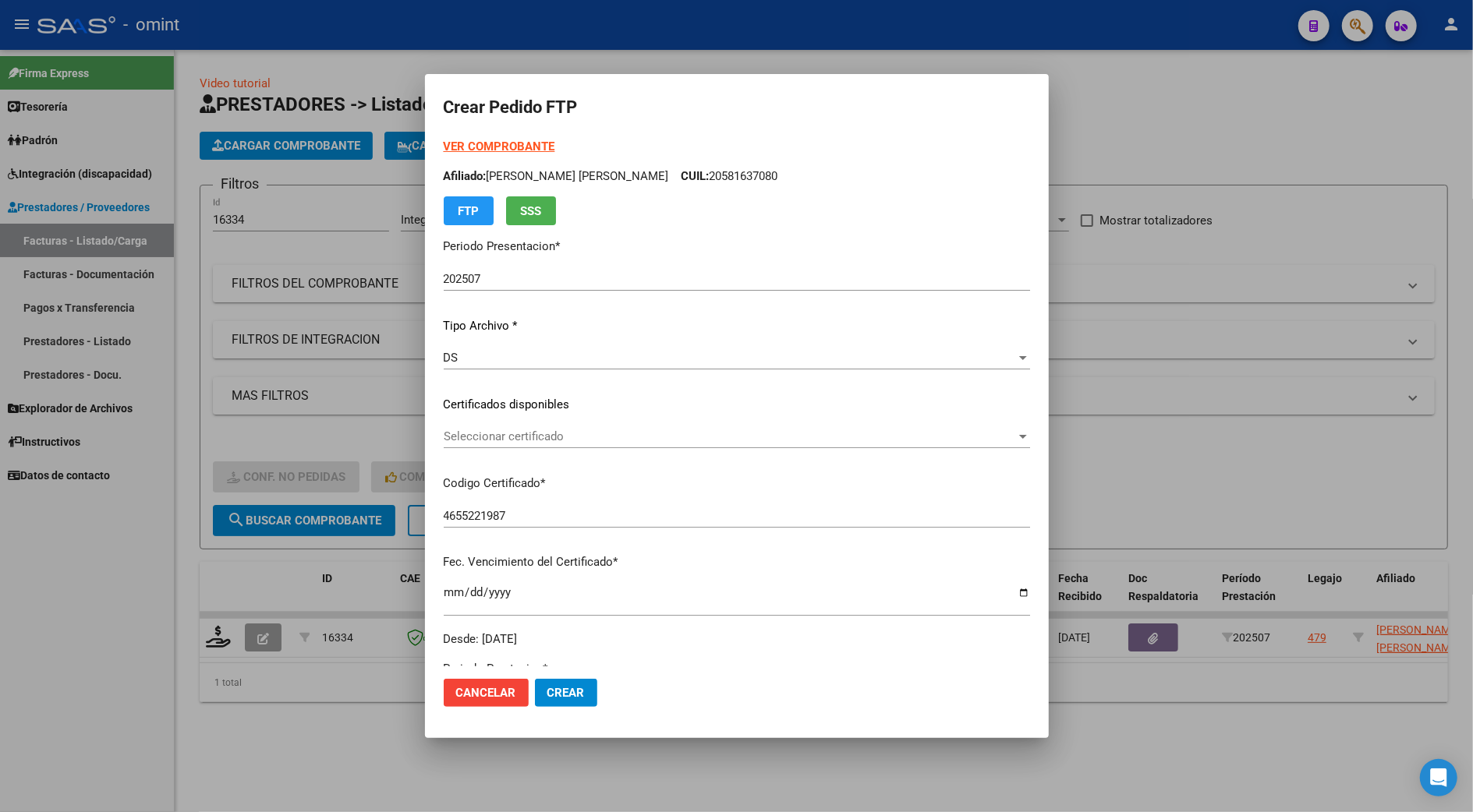
click at [535, 423] on div "VER COMPROBANTE ARCA Padrón Afiliado: [PERSON_NAME] [PERSON_NAME] CUIL: 2058163…" at bounding box center [737, 393] width 587 height 509
click at [530, 435] on span "Seleccionar certificado" at bounding box center [730, 436] width 572 height 14
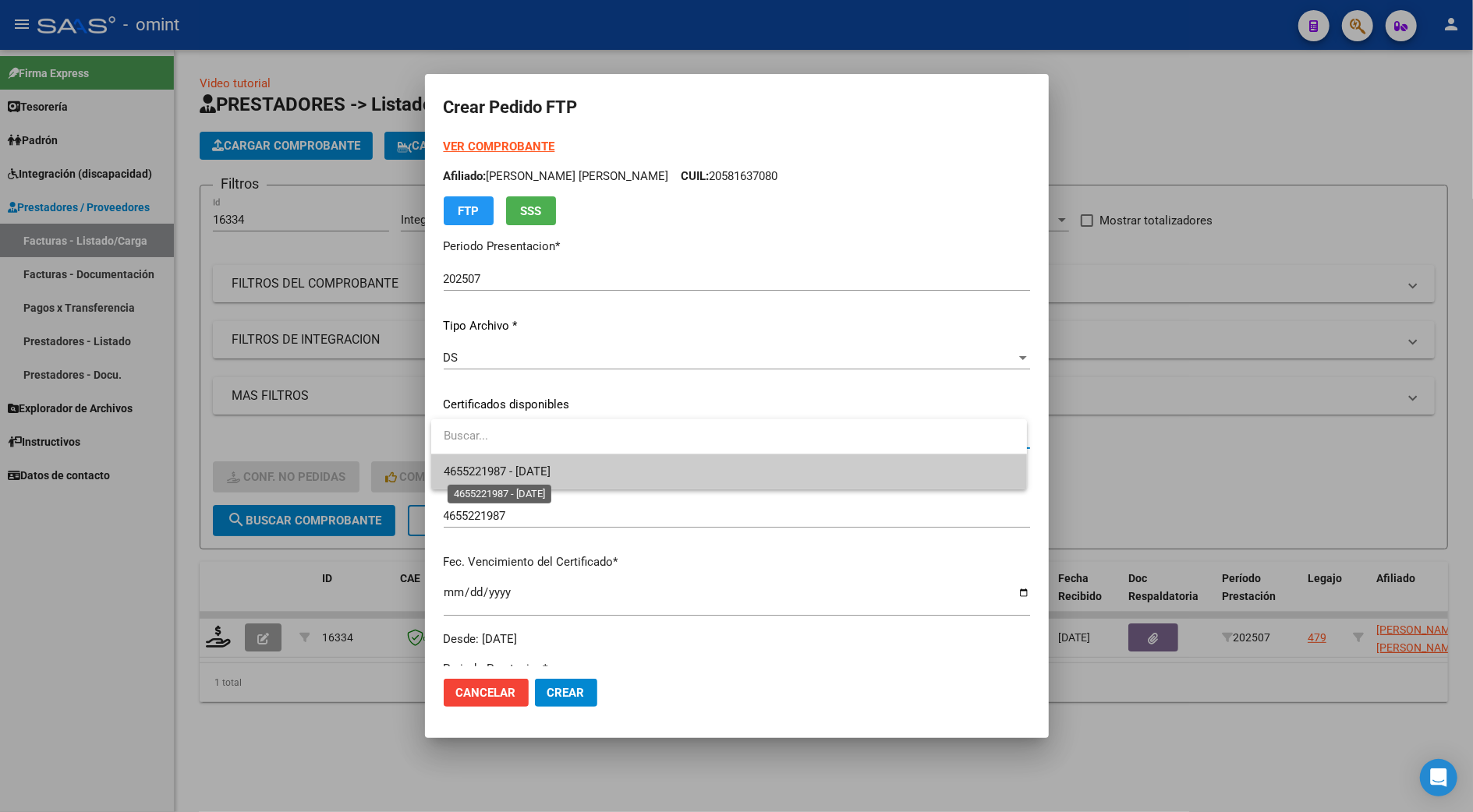
click at [506, 470] on span "4655221987 - [DATE]" at bounding box center [497, 471] width 107 height 14
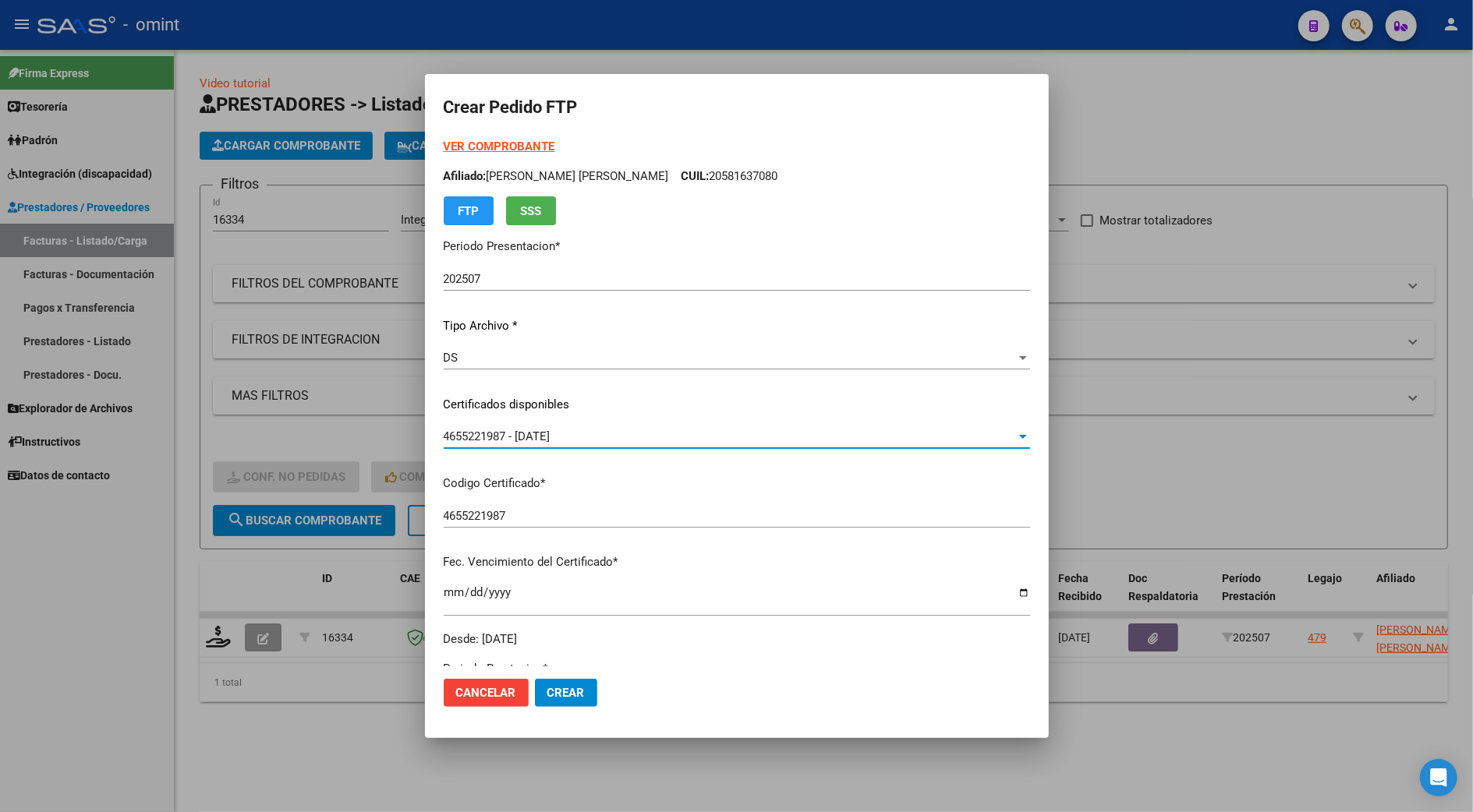
scroll to position [311, 0]
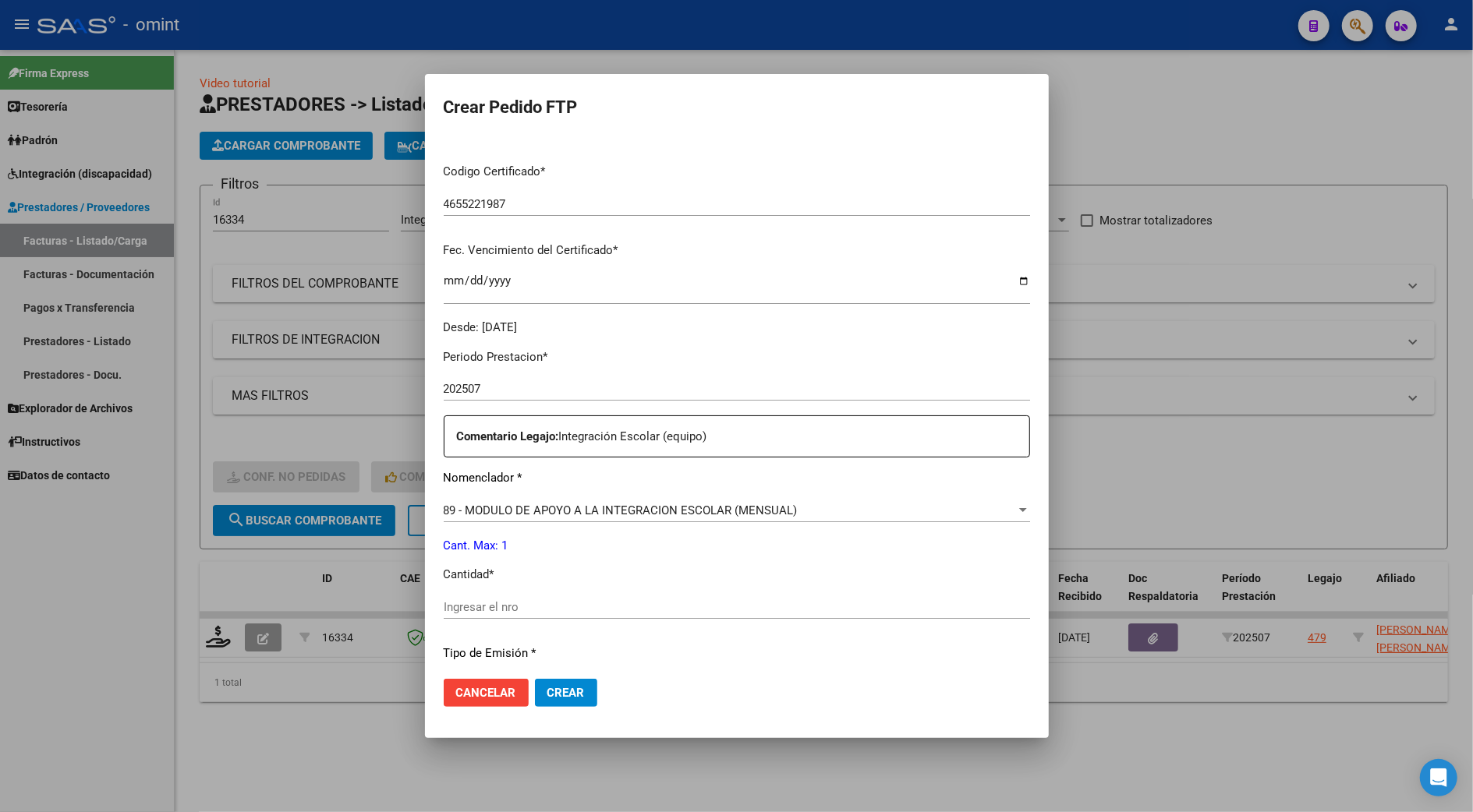
click at [490, 606] on input "Ingresar el nro" at bounding box center [737, 607] width 587 height 14
click at [457, 609] on input "1" at bounding box center [737, 607] width 587 height 14
click at [476, 607] on input "11" at bounding box center [737, 607] width 587 height 14
type input "1"
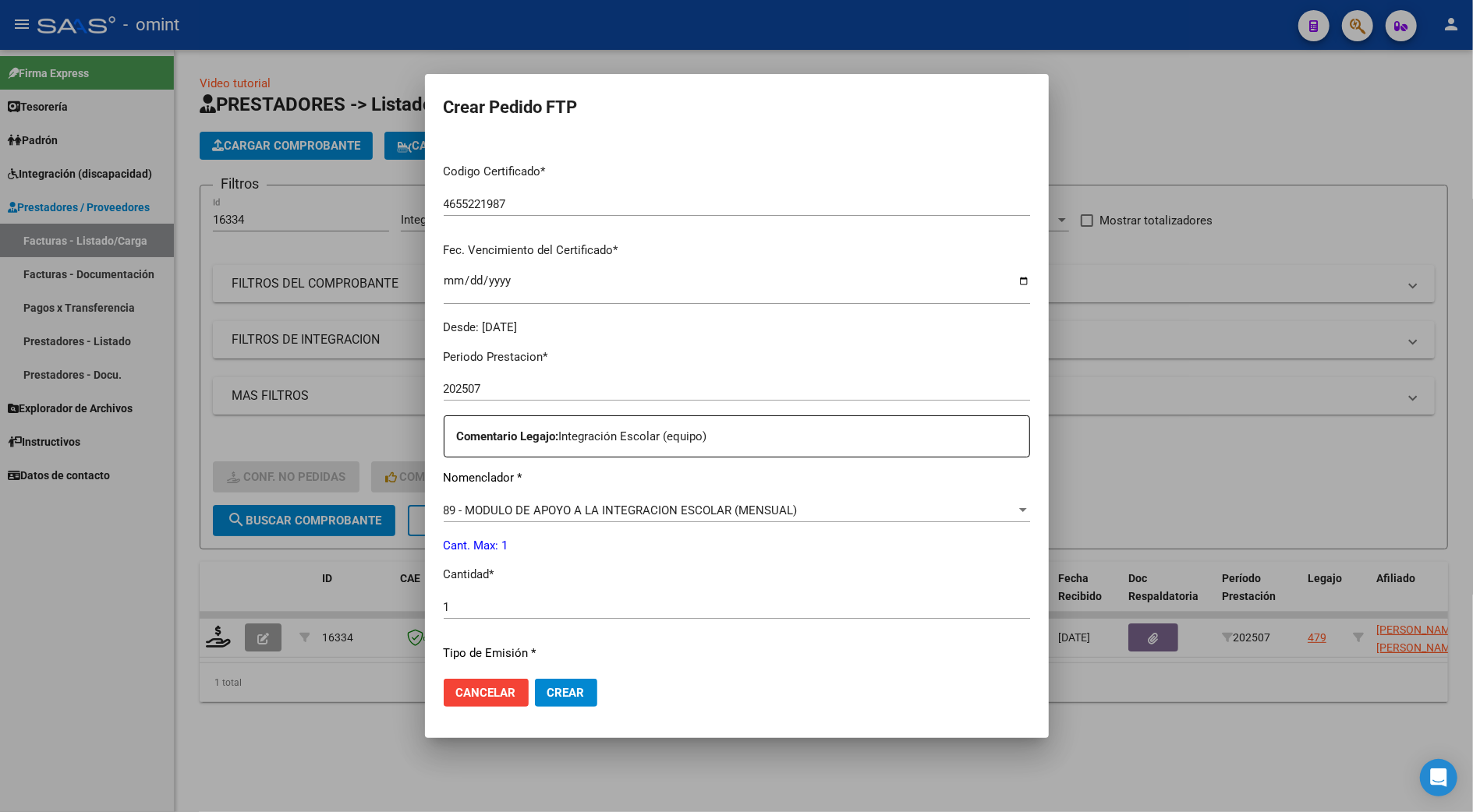
click at [513, 575] on p "Cantidad *" at bounding box center [737, 575] width 587 height 18
click at [562, 687] on span "Crear" at bounding box center [566, 693] width 37 height 14
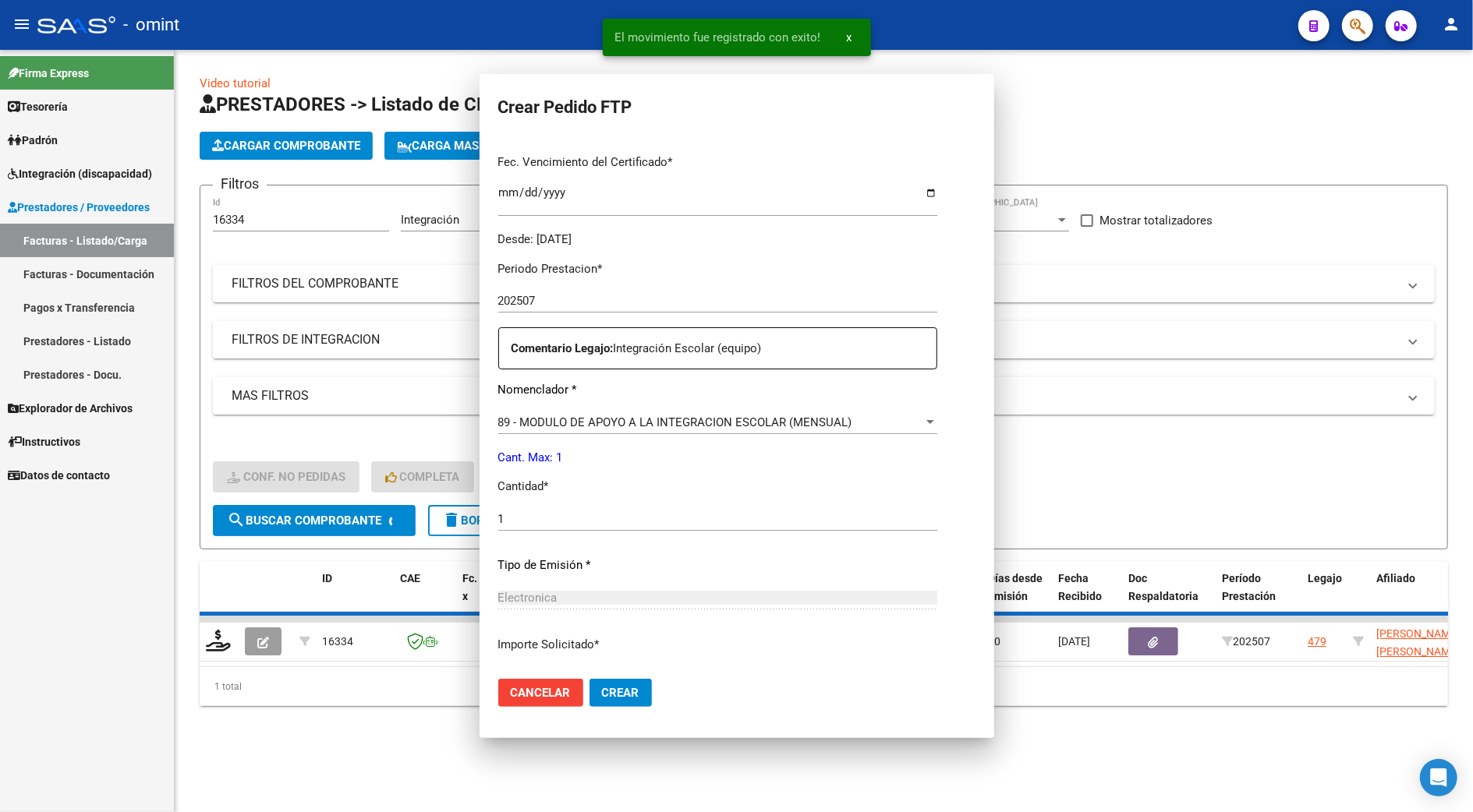
scroll to position [223, 0]
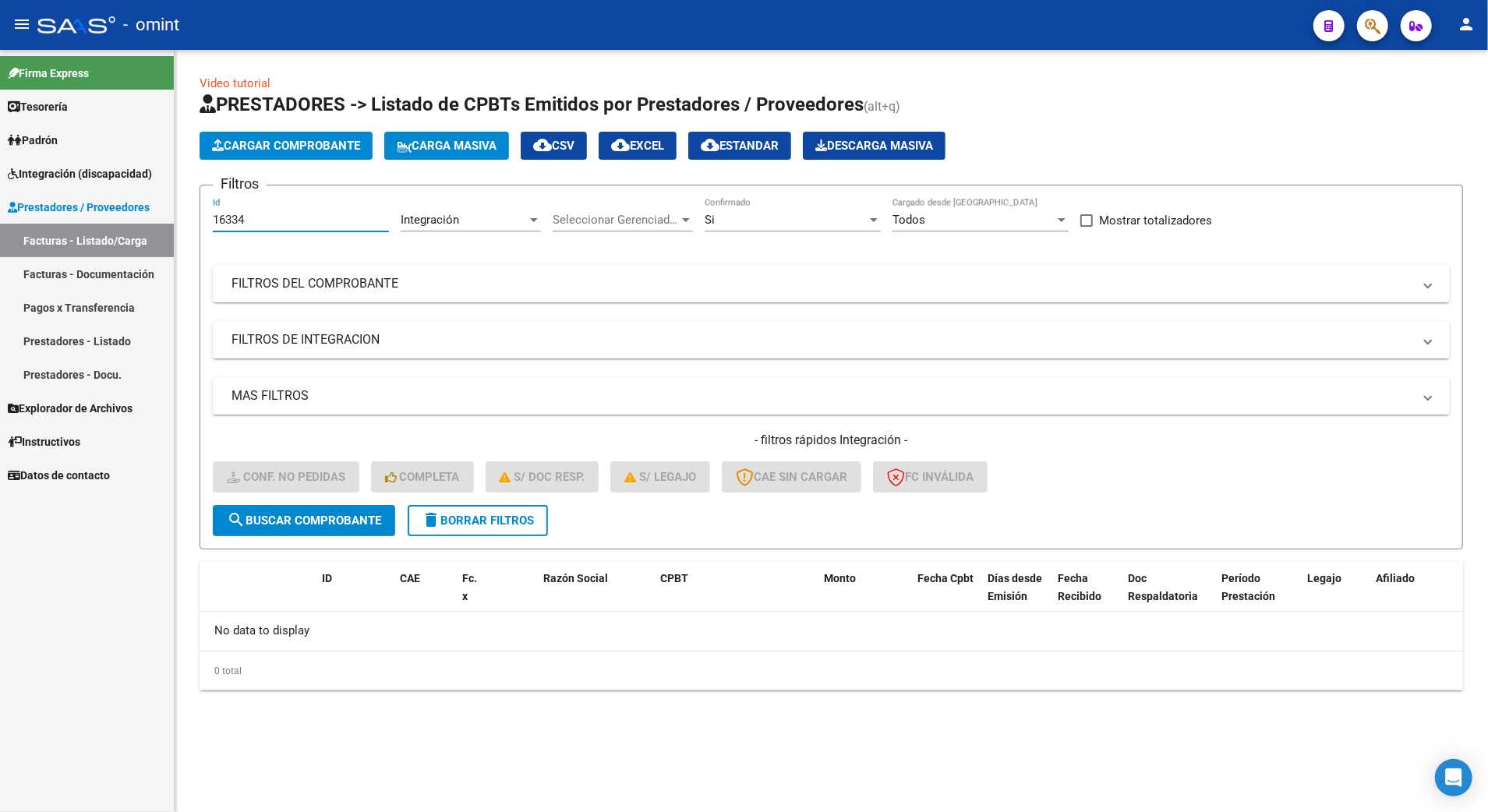
click at [254, 217] on input "16334" at bounding box center [300, 219] width 176 height 14
click at [332, 522] on span "search Buscar Comprobante" at bounding box center [304, 520] width 154 height 14
drag, startPoint x: 273, startPoint y: 226, endPoint x: 115, endPoint y: 200, distance: 160.1
click at [115, 200] on mat-sidenav-container "Firma Express Tesorería Extractos Procesados (csv) Extractos Originales (pdf) P…" at bounding box center [744, 431] width 1488 height 763
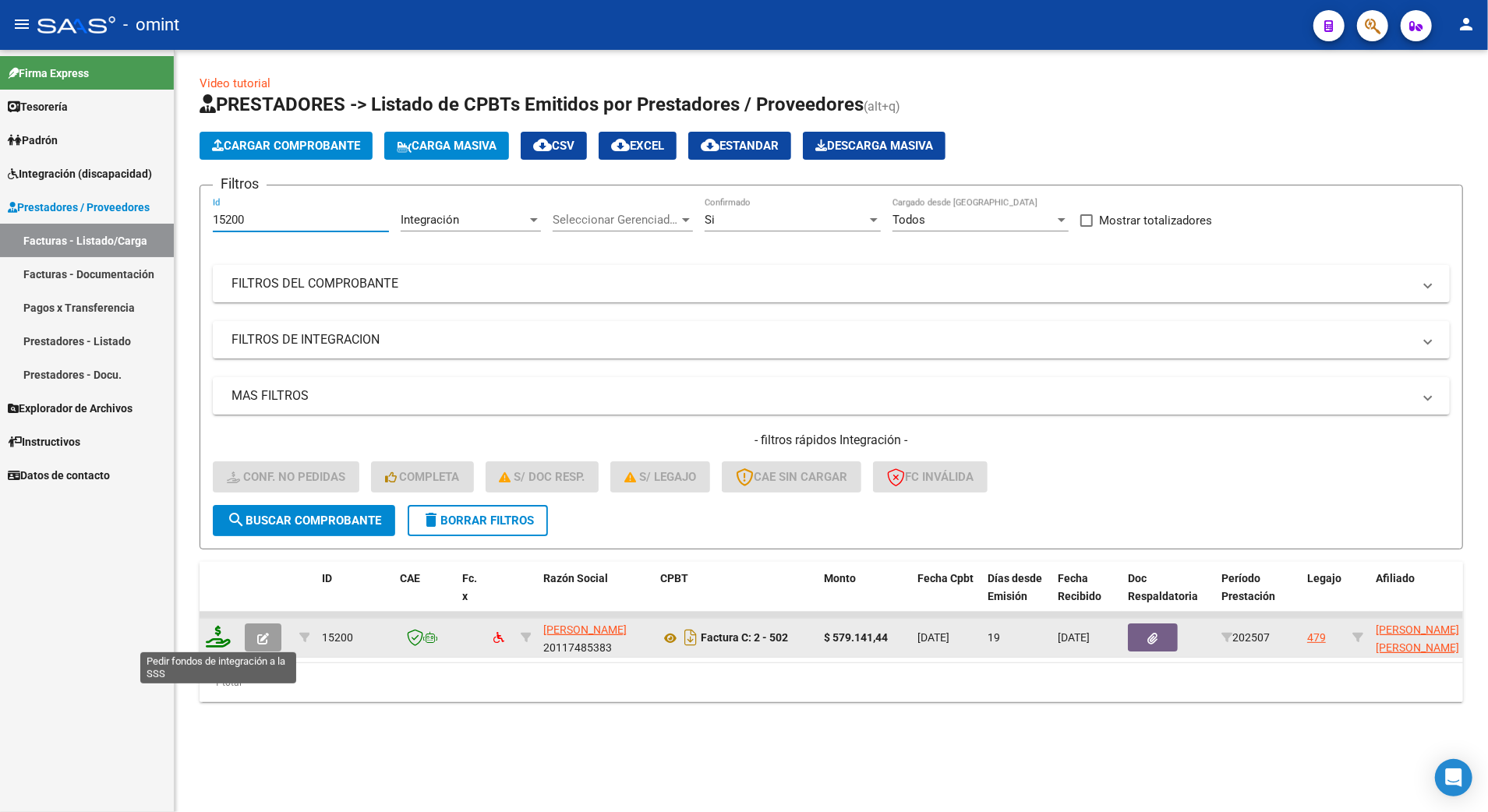
type input "15200"
click at [212, 637] on icon at bounding box center [218, 637] width 25 height 22
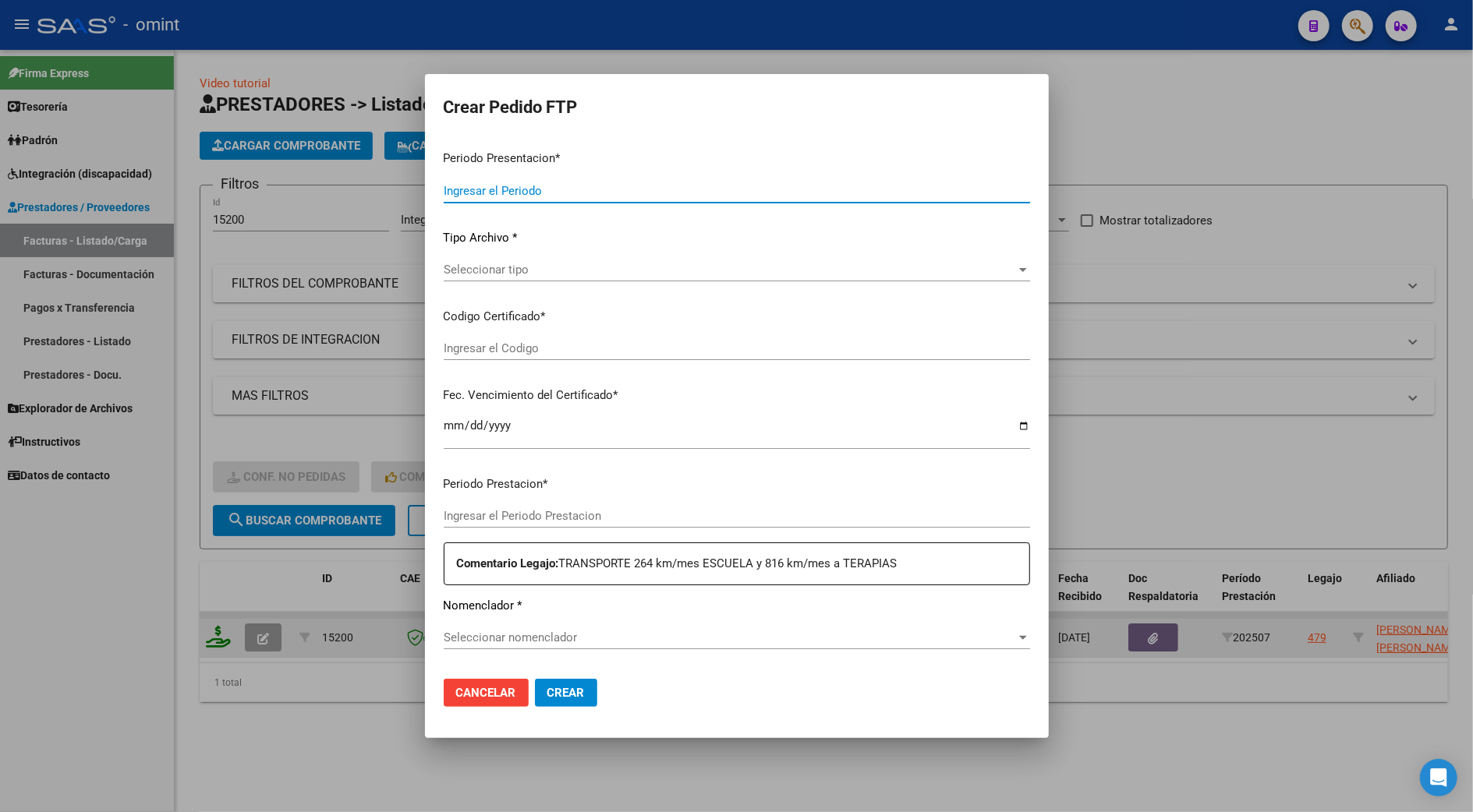
type input "202507"
type input "$ 579.141,44"
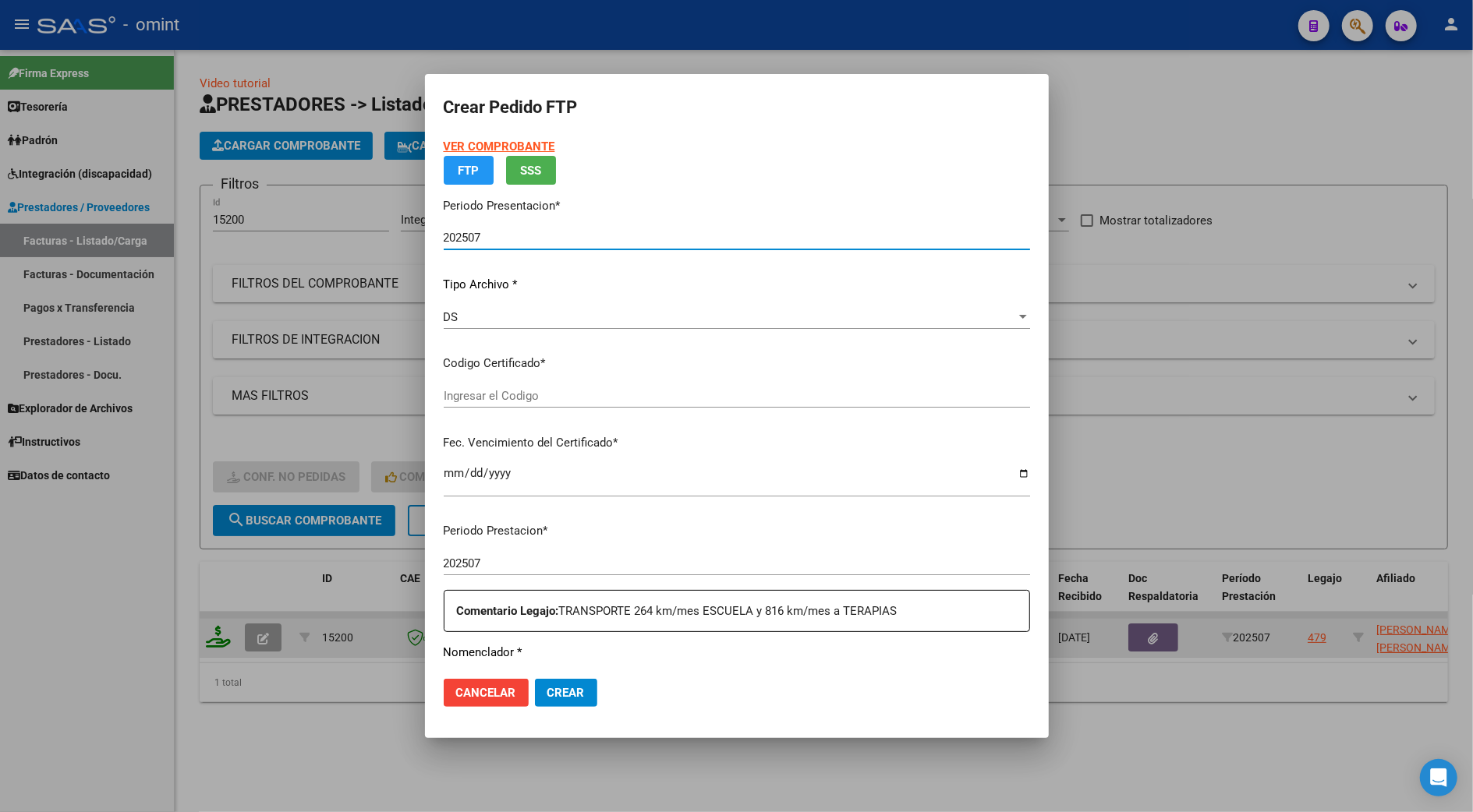
type input "4655221987"
type input "[DATE]"
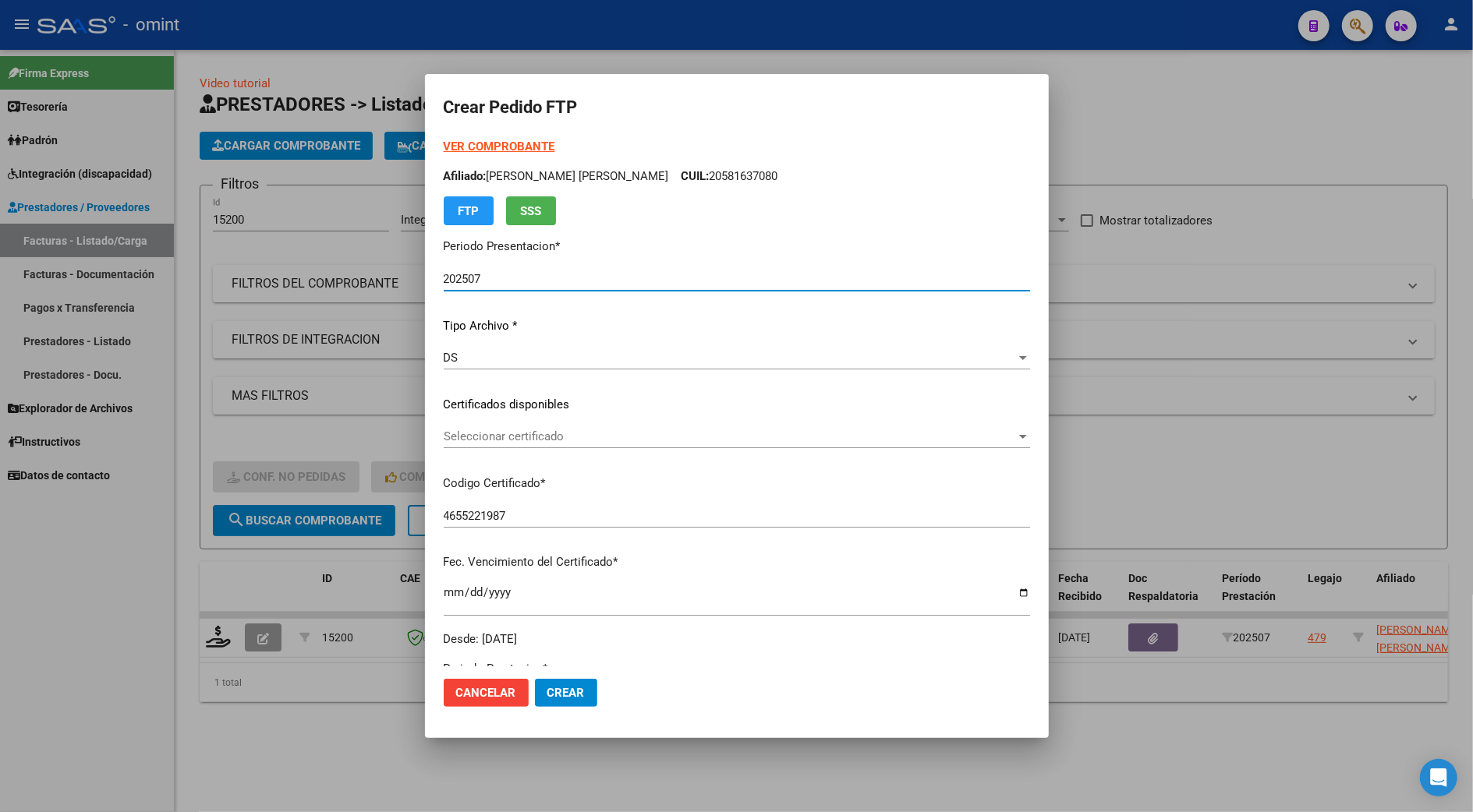
click at [501, 432] on span "Seleccionar certificado" at bounding box center [730, 436] width 572 height 14
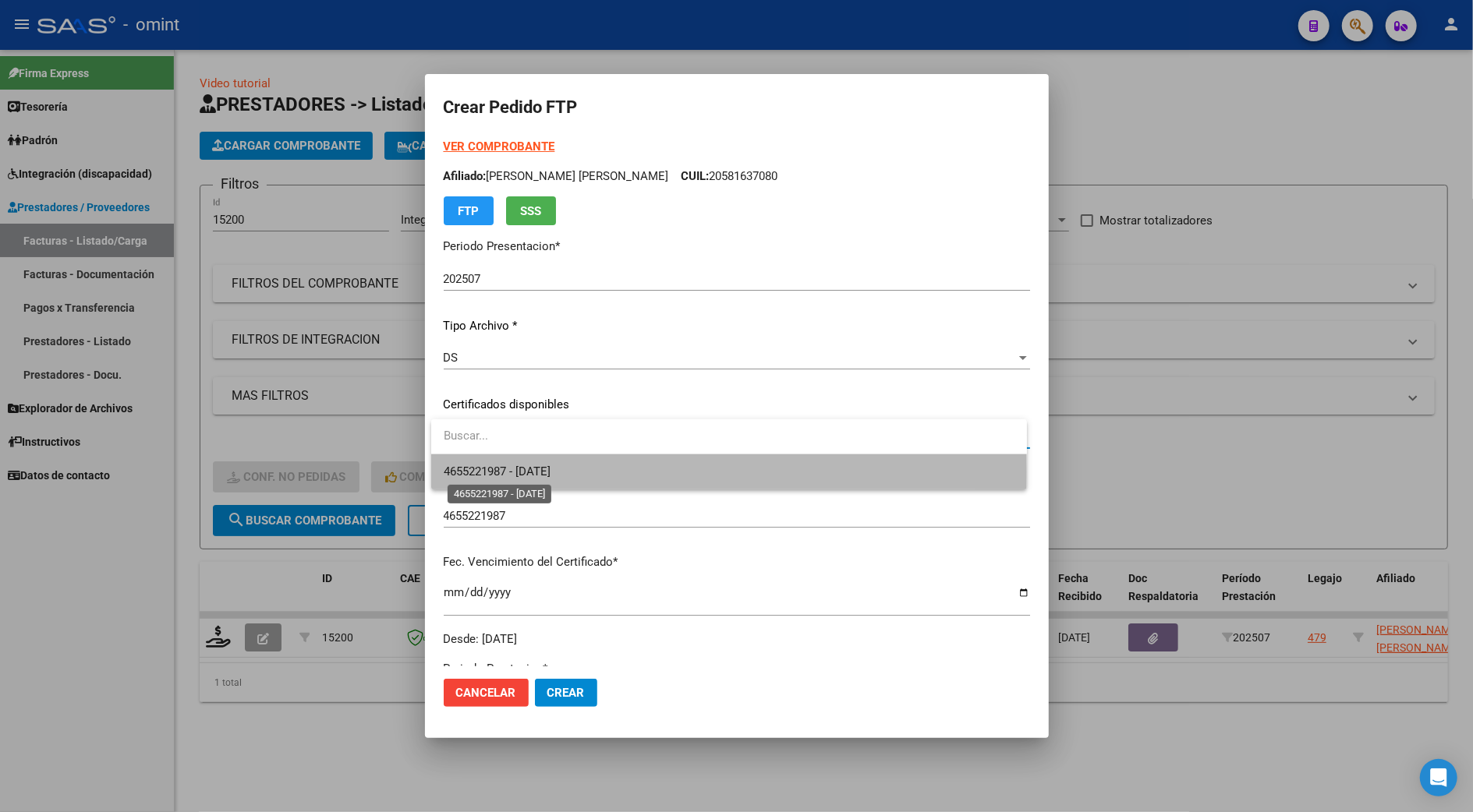
click at [506, 472] on span "4655221987 - [DATE]" at bounding box center [497, 471] width 107 height 14
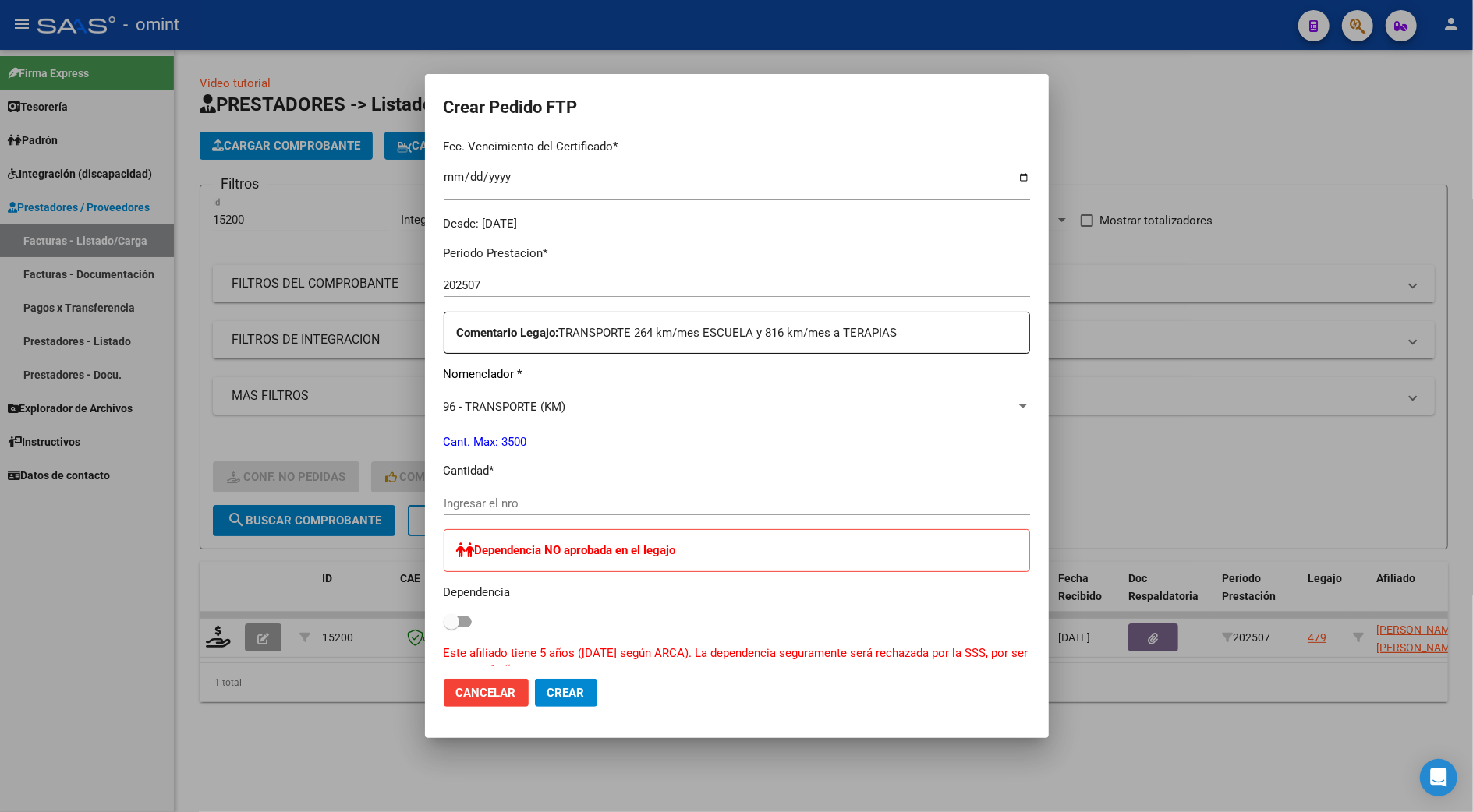
scroll to position [519, 0]
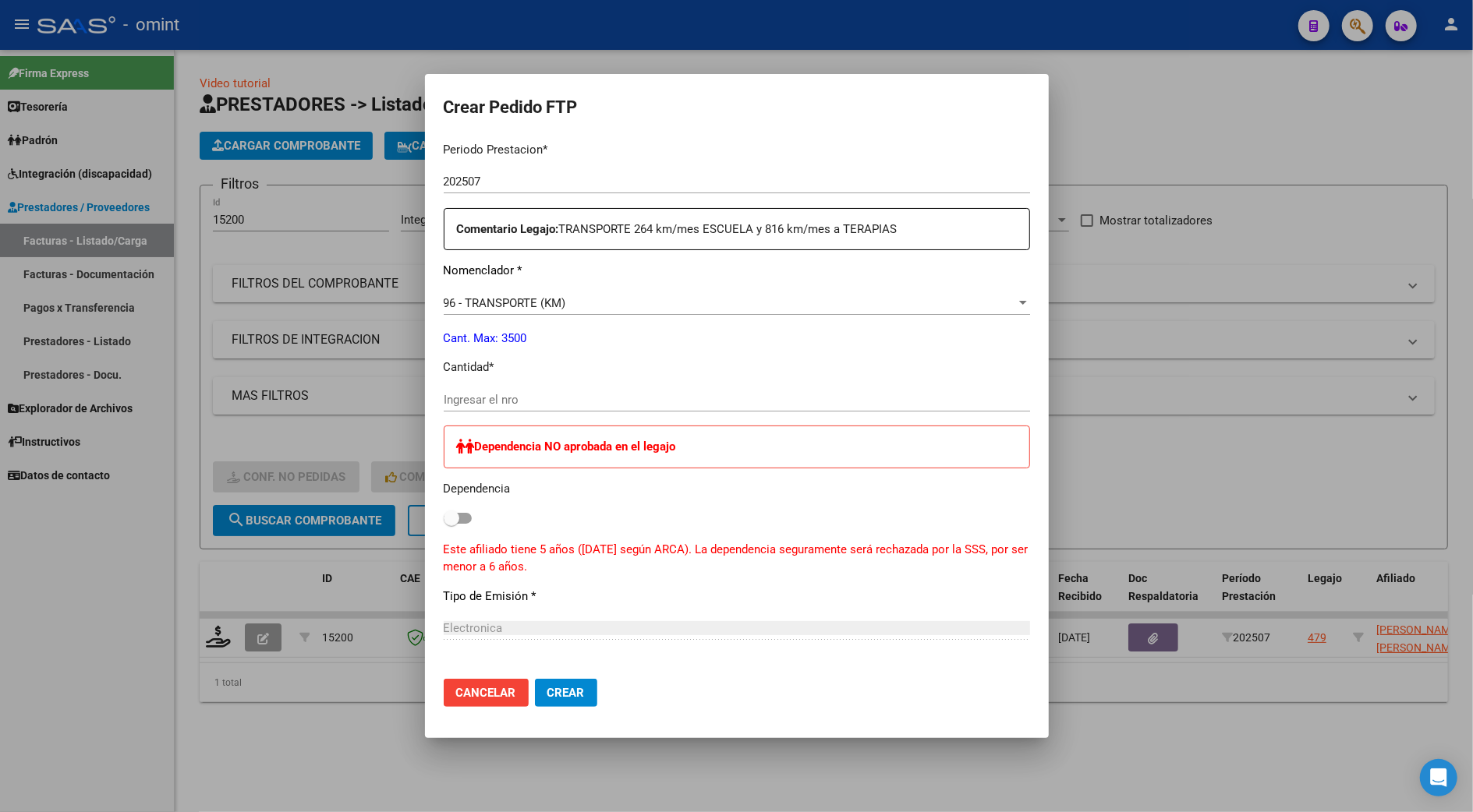
click at [497, 396] on input "Ingresar el nro" at bounding box center [737, 399] width 587 height 14
click at [489, 401] on input "1064" at bounding box center [737, 399] width 587 height 14
type input "1069"
click at [582, 683] on button "Crear" at bounding box center [566, 693] width 62 height 28
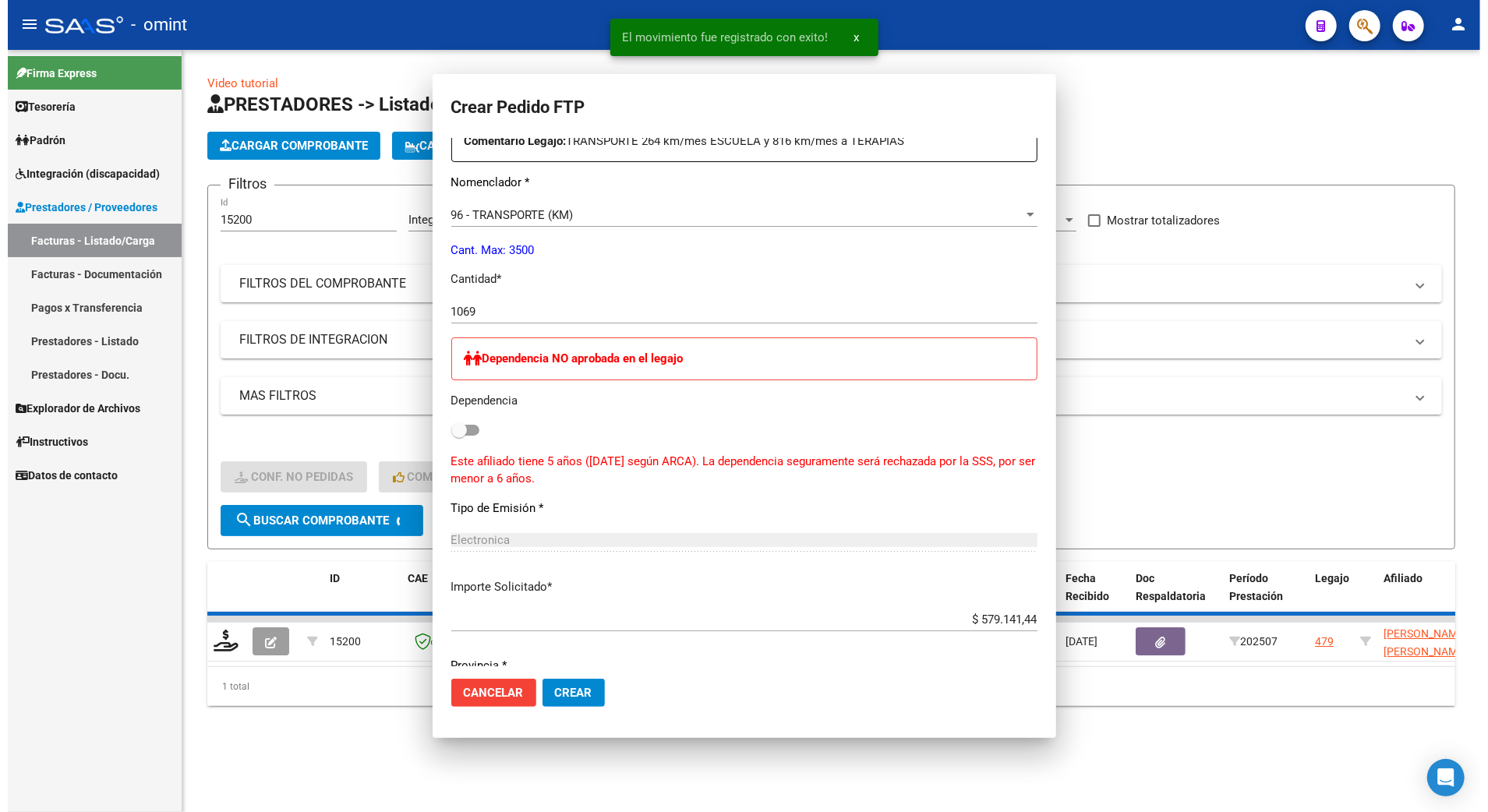
scroll to position [431, 0]
